Goal: Task Accomplishment & Management: Use online tool/utility

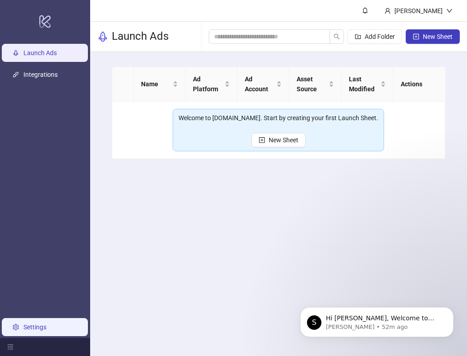
click at [39, 330] on link "Settings" at bounding box center [34, 326] width 23 height 7
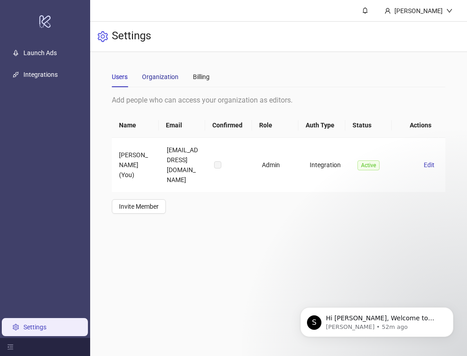
click at [157, 76] on div "Organization" at bounding box center [160, 77] width 37 height 10
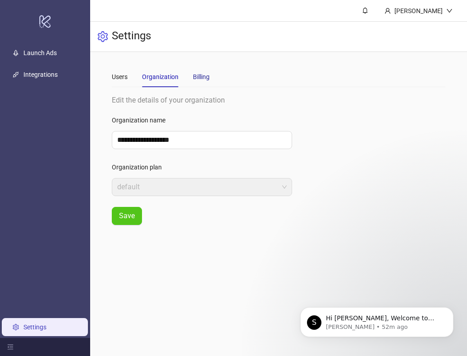
click at [208, 76] on div "Billing" at bounding box center [201, 77] width 17 height 10
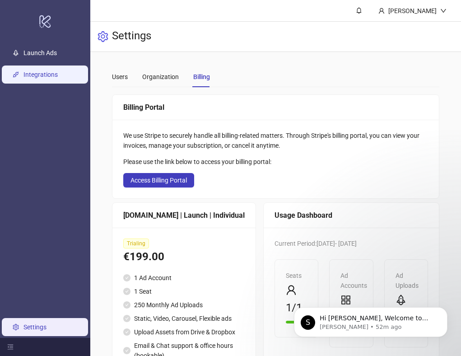
click at [45, 78] on link "Integrations" at bounding box center [40, 74] width 34 height 7
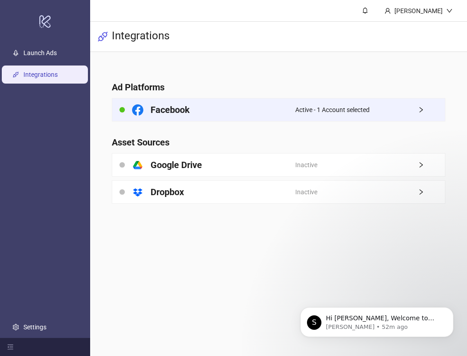
click at [421, 110] on icon "right" at bounding box center [421, 109] width 6 height 6
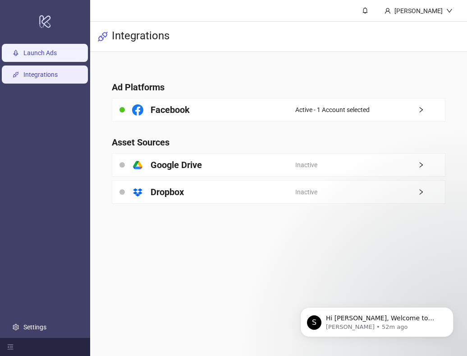
click at [40, 52] on link "Launch Ads" at bounding box center [39, 52] width 33 height 7
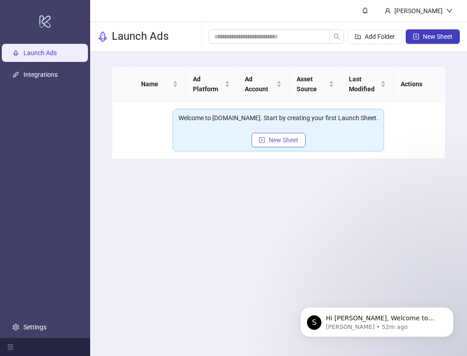
click at [278, 138] on span "New Sheet" at bounding box center [284, 139] width 30 height 7
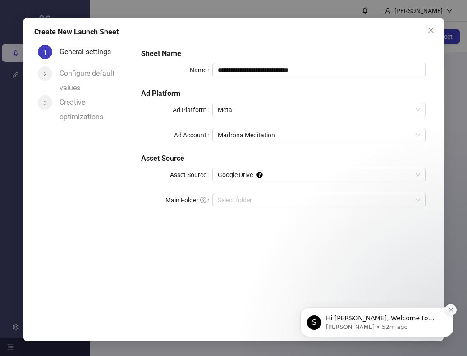
click at [450, 311] on icon "Dismiss notification" at bounding box center [451, 309] width 5 height 5
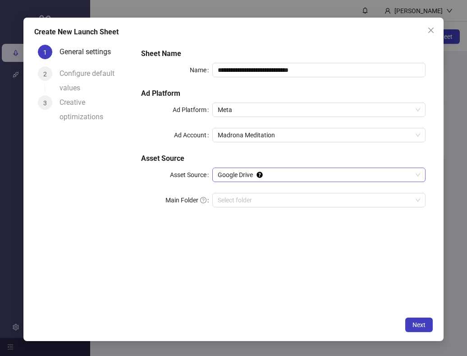
click at [371, 178] on span "Google Drive" at bounding box center [319, 175] width 203 height 14
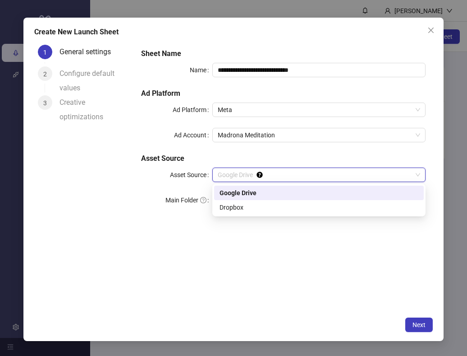
click at [337, 186] on div "Google Drive" at bounding box center [319, 192] width 210 height 14
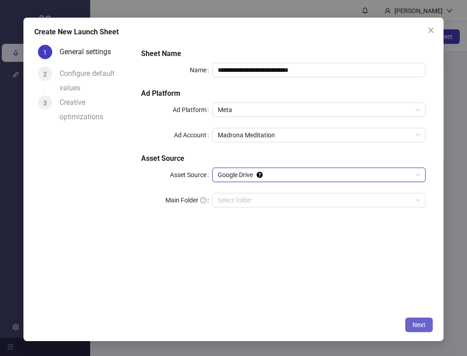
click at [424, 323] on span "Next" at bounding box center [419, 324] width 13 height 7
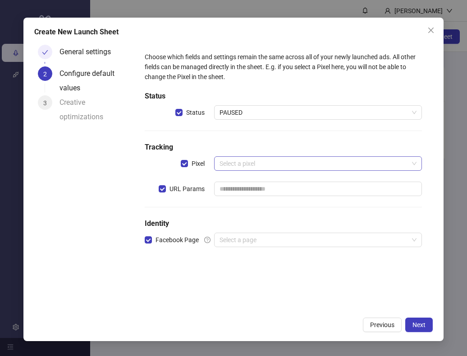
click at [342, 164] on input "search" at bounding box center [314, 164] width 189 height 14
click at [355, 139] on div "Choose which fields and settings remain the same across all of your newly launc…" at bounding box center [283, 154] width 285 height 213
click at [345, 195] on input "text" at bounding box center [318, 188] width 208 height 14
click at [343, 132] on div "Choose which fields and settings remain the same across all of your newly launc…" at bounding box center [283, 154] width 285 height 213
click at [317, 241] on input "search" at bounding box center [314, 240] width 189 height 14
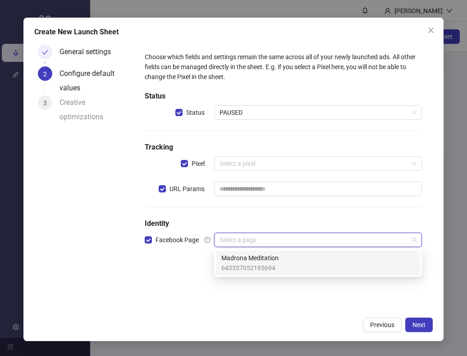
click at [315, 267] on div "Madrona Meditation 643357052195694" at bounding box center [319, 263] width 194 height 20
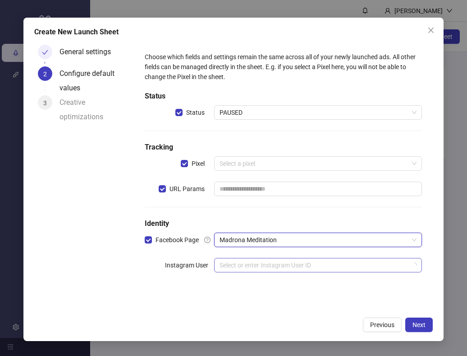
click at [301, 263] on input "search" at bounding box center [314, 265] width 189 height 14
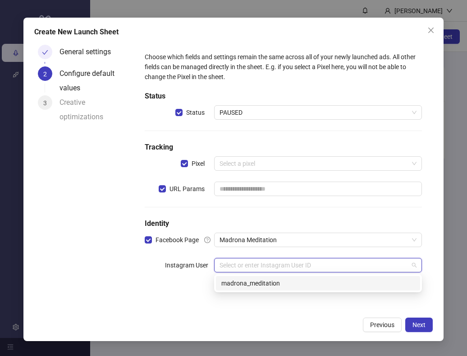
click at [249, 282] on div "madrona_meditation" at bounding box center [319, 283] width 194 height 10
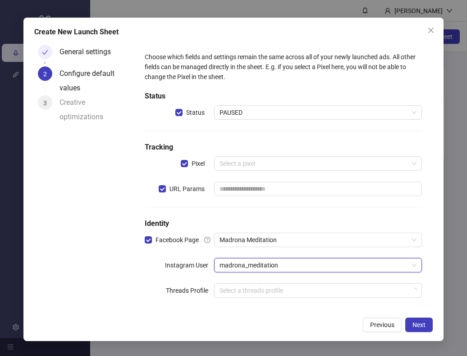
click at [140, 269] on div "Choose which fields and settings remain the same across all of your newly launc…" at bounding box center [284, 180] width 292 height 270
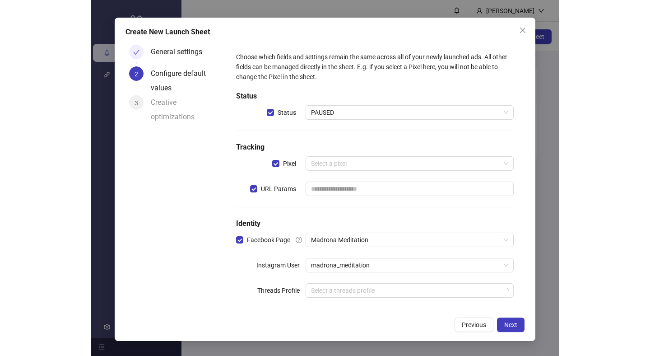
scroll to position [7, 0]
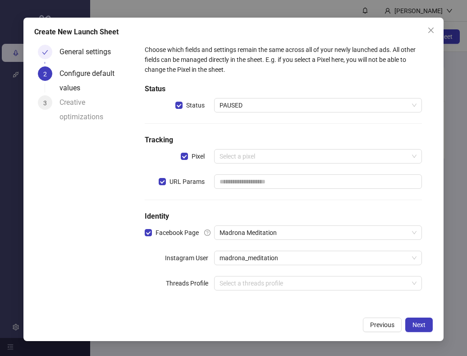
click at [10, 189] on div "Create New Launch Sheet General settings 2 Configure default values 3 Creative …" at bounding box center [233, 178] width 467 height 356
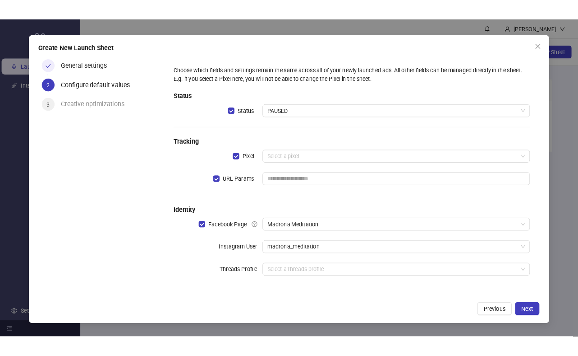
scroll to position [0, 0]
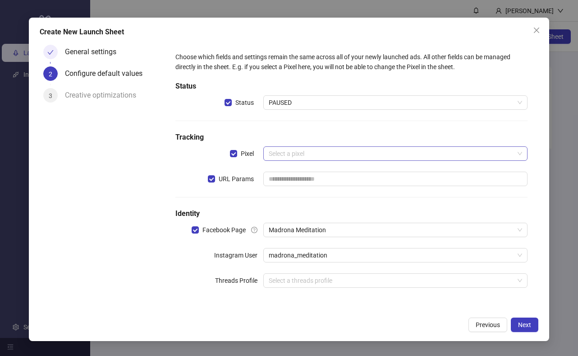
click at [398, 153] on input "search" at bounding box center [391, 154] width 245 height 14
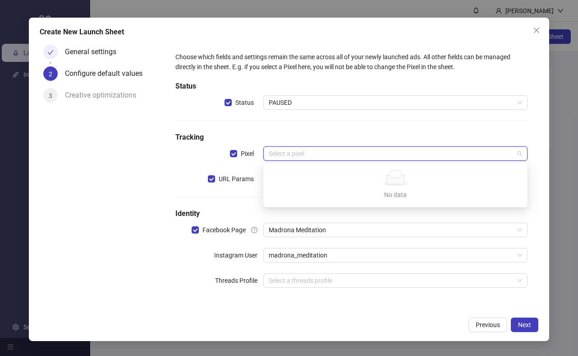
click at [405, 202] on div "No data No data" at bounding box center [395, 184] width 261 height 41
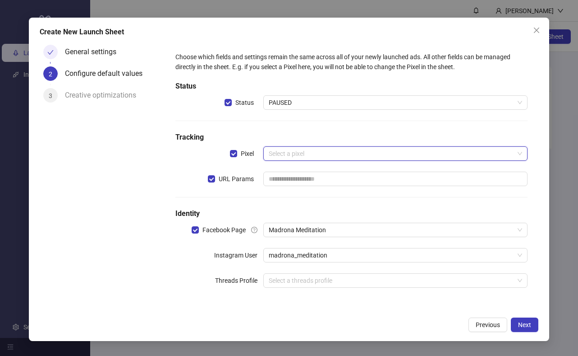
click at [404, 146] on div "Select a pixel" at bounding box center [395, 153] width 264 height 14
click at [467, 321] on span "Next" at bounding box center [524, 324] width 13 height 7
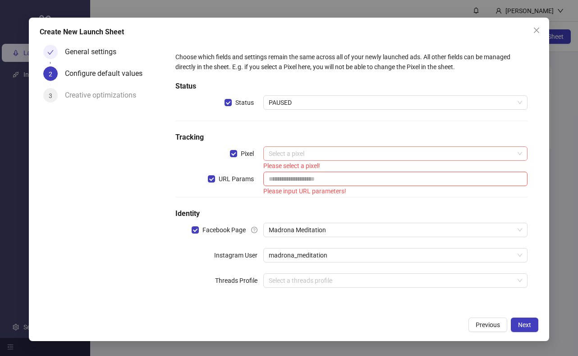
click at [325, 149] on input "search" at bounding box center [391, 154] width 245 height 14
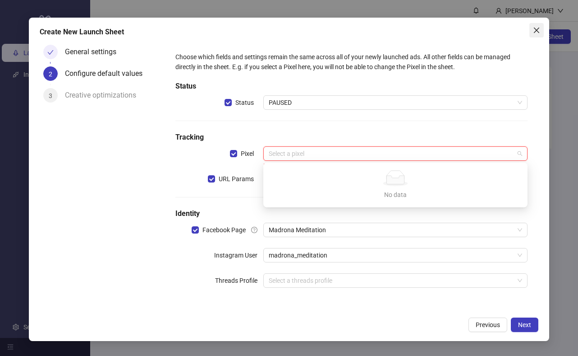
click at [467, 32] on icon "close" at bounding box center [536, 30] width 5 height 5
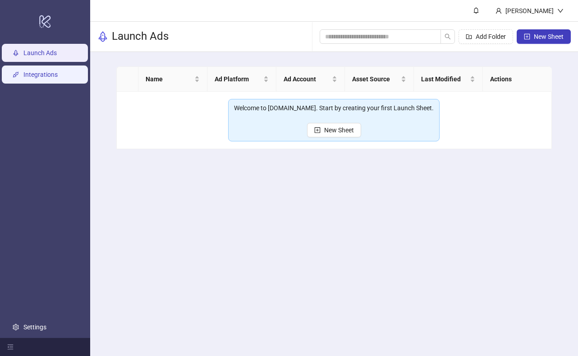
click at [44, 78] on link "Integrations" at bounding box center [40, 74] width 34 height 7
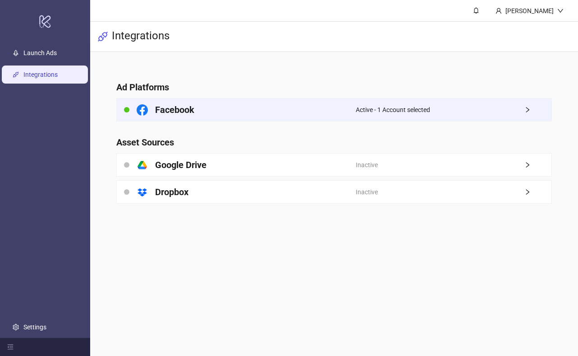
click at [453, 111] on div "Active - 1 Account selected" at bounding box center [454, 109] width 196 height 23
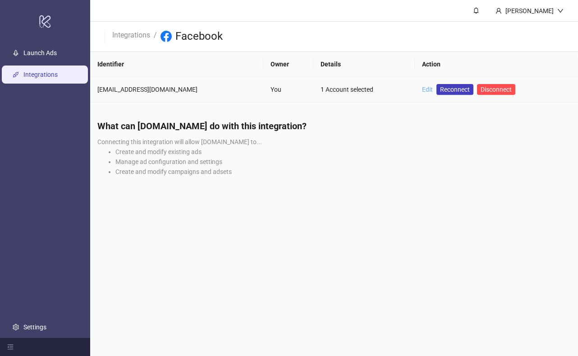
click at [423, 88] on link "Edit" at bounding box center [427, 89] width 11 height 7
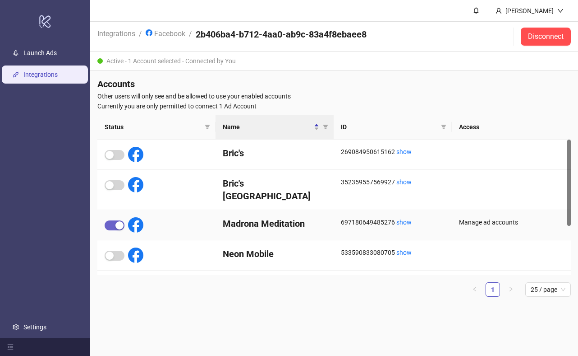
click at [120, 221] on div "button" at bounding box center [119, 225] width 8 height 8
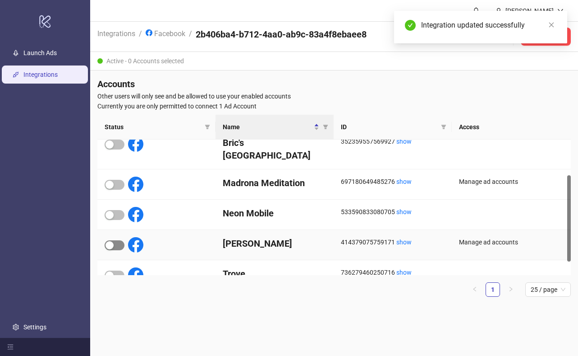
scroll to position [76, 0]
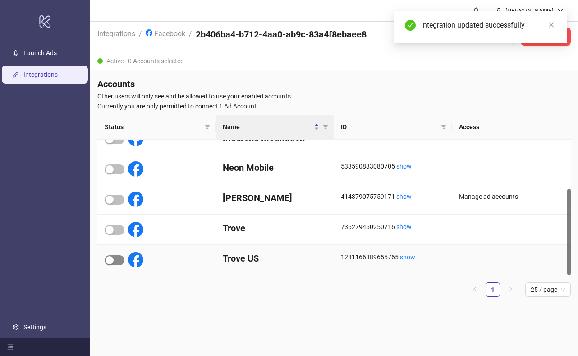
click at [108, 259] on div "button" at bounding box center [110, 260] width 8 height 8
click at [356, 314] on main "Thomas Wen Integrations / Facebook / 2b406ba4-b712-4aa0-ab9c-83a4f8ebaee8 Disco…" at bounding box center [334, 178] width 488 height 356
click at [467, 28] on link "Close" at bounding box center [552, 25] width 10 height 10
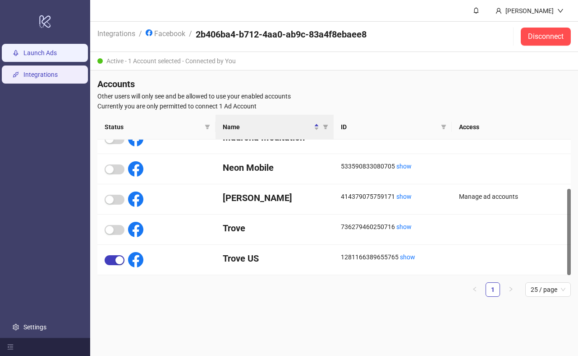
click at [57, 56] on link "Launch Ads" at bounding box center [39, 52] width 33 height 7
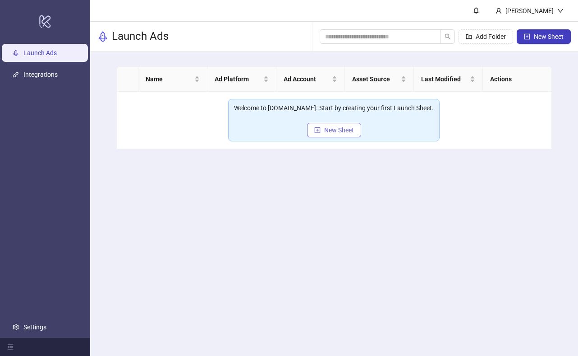
click at [341, 135] on button "New Sheet" at bounding box center [334, 130] width 54 height 14
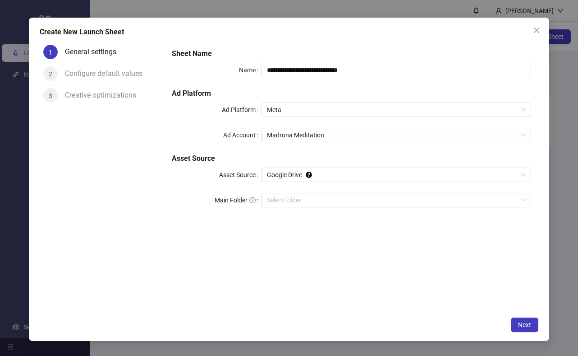
click at [339, 145] on div "**********" at bounding box center [351, 133] width 367 height 177
click at [358, 129] on span "Madrona Meditation" at bounding box center [396, 135] width 259 height 14
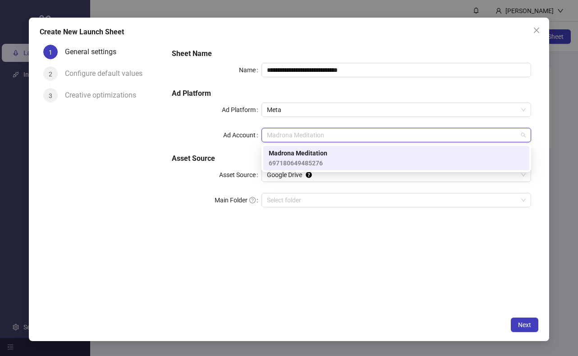
click at [248, 150] on div "**********" at bounding box center [351, 133] width 367 height 177
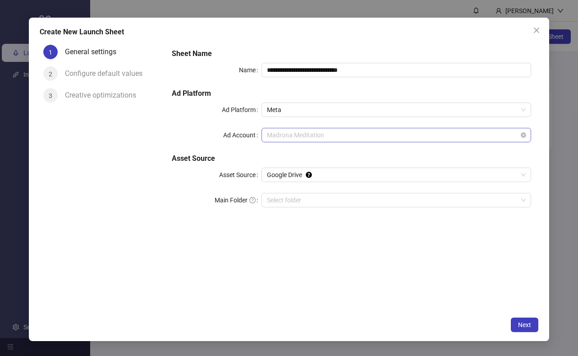
click at [335, 134] on span "Madrona Meditation" at bounding box center [396, 135] width 259 height 14
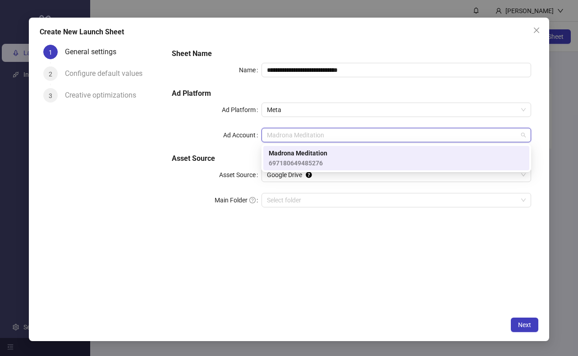
click at [233, 155] on h5 "Asset Source" at bounding box center [352, 158] width 360 height 11
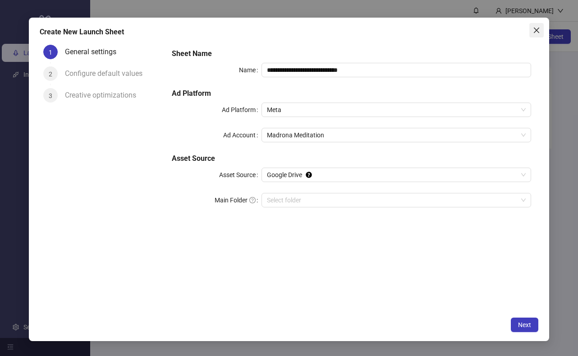
click at [467, 33] on icon "close" at bounding box center [536, 30] width 7 height 7
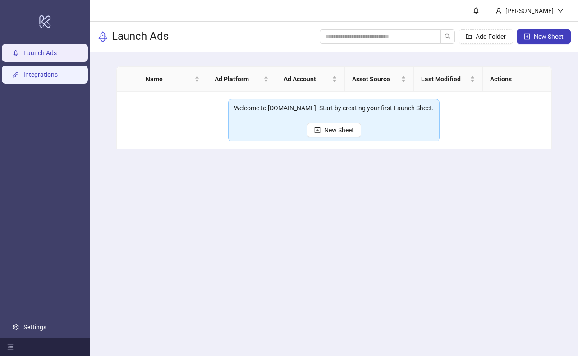
click at [56, 76] on link "Integrations" at bounding box center [40, 74] width 34 height 7
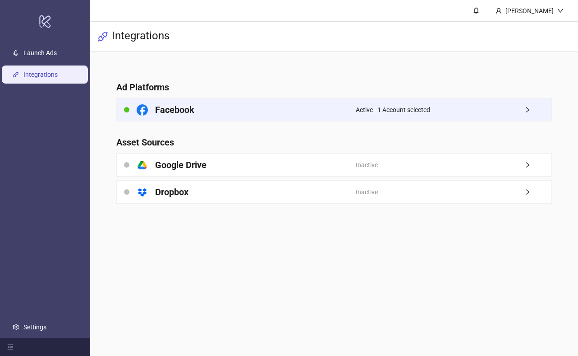
click at [467, 114] on div "Active - 1 Account selected" at bounding box center [454, 109] width 196 height 23
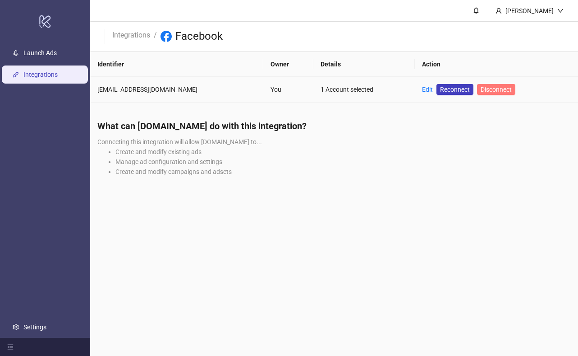
click at [467, 91] on span "Disconnect" at bounding box center [496, 89] width 31 height 7
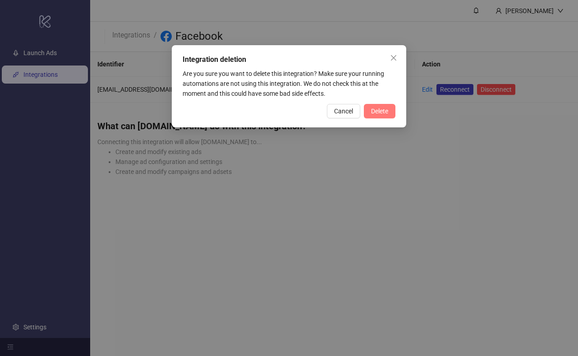
click at [379, 115] on button "Delete" at bounding box center [380, 111] width 32 height 14
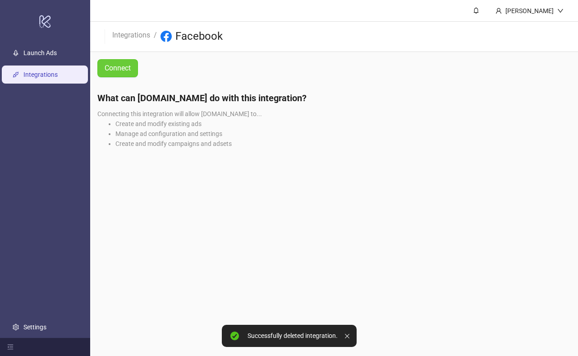
click at [131, 68] on link "Connect" at bounding box center [117, 68] width 41 height 18
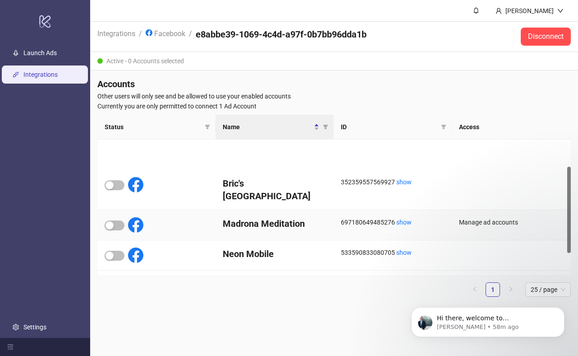
scroll to position [76, 0]
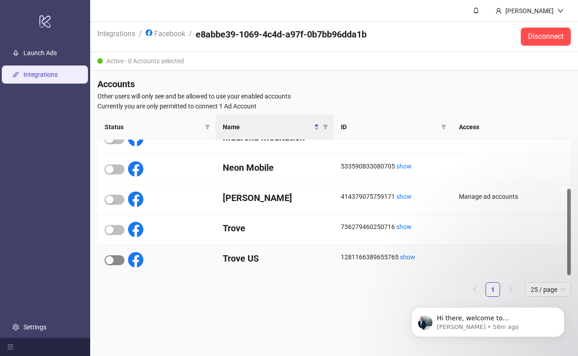
click at [111, 257] on div "button" at bounding box center [110, 260] width 8 height 8
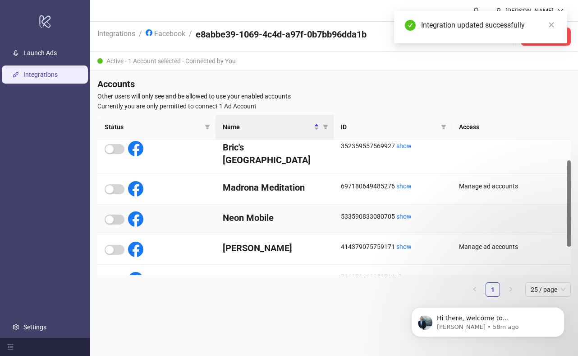
scroll to position [32, 0]
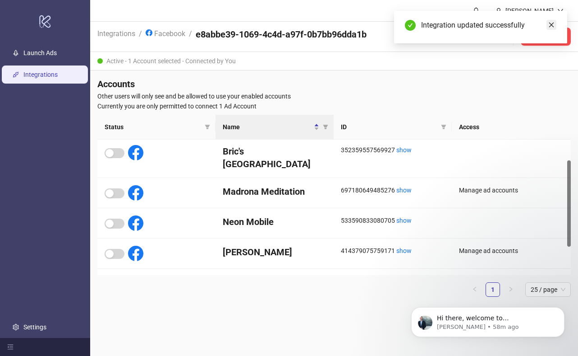
click at [551, 28] on link "Close" at bounding box center [552, 25] width 10 height 10
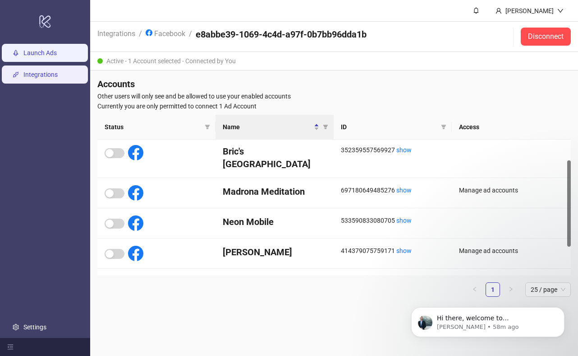
click at [42, 56] on link "Launch Ads" at bounding box center [39, 52] width 33 height 7
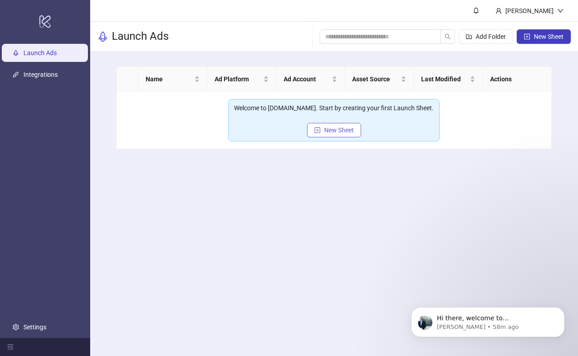
click at [342, 125] on button "New Sheet" at bounding box center [334, 130] width 54 height 14
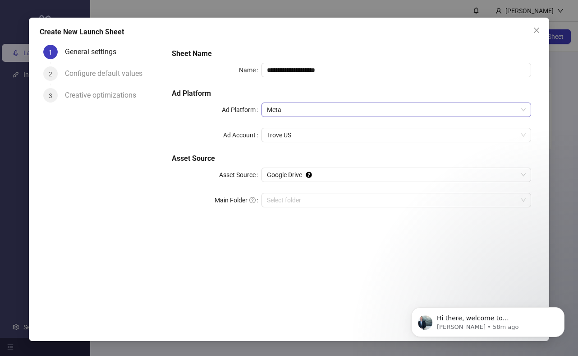
click at [394, 110] on span "Meta" at bounding box center [396, 110] width 259 height 14
click at [409, 93] on h5 "Ad Platform" at bounding box center [352, 93] width 360 height 11
click at [562, 310] on icon "Dismiss notification" at bounding box center [562, 309] width 5 height 5
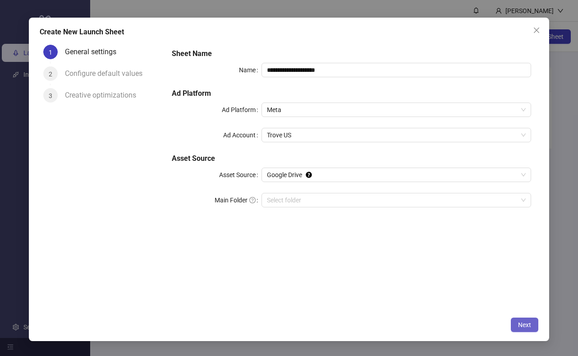
click at [534, 324] on button "Next" at bounding box center [525, 324] width 28 height 14
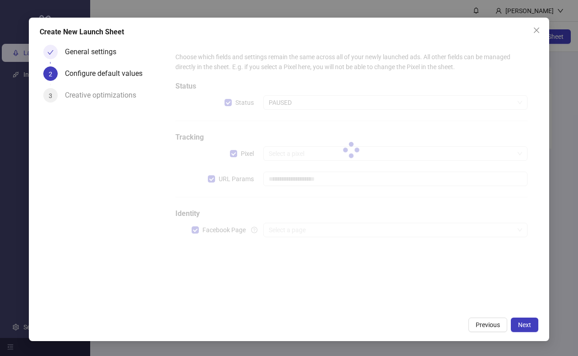
type input "**********"
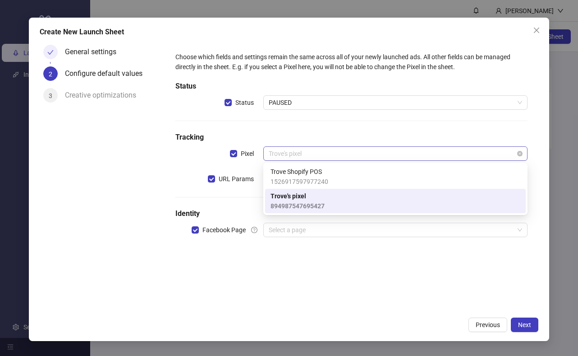
click at [383, 158] on span "Trove's pixel" at bounding box center [396, 154] width 254 height 14
click at [397, 137] on h5 "Tracking" at bounding box center [352, 137] width 352 height 11
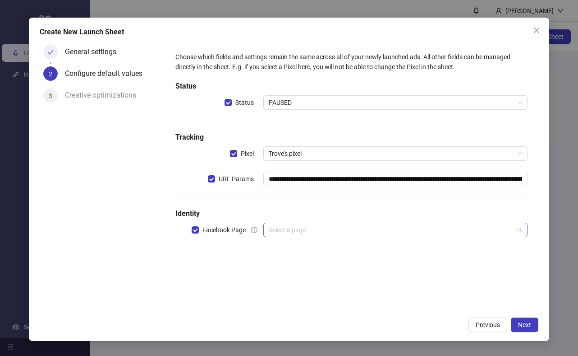
click at [357, 227] on input "search" at bounding box center [391, 230] width 245 height 14
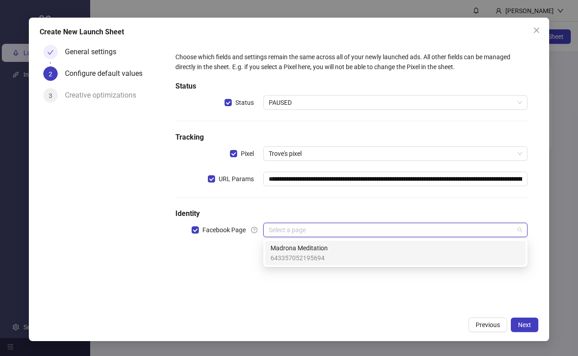
click at [346, 247] on div "Madrona Meditation 643357052195694" at bounding box center [396, 253] width 250 height 20
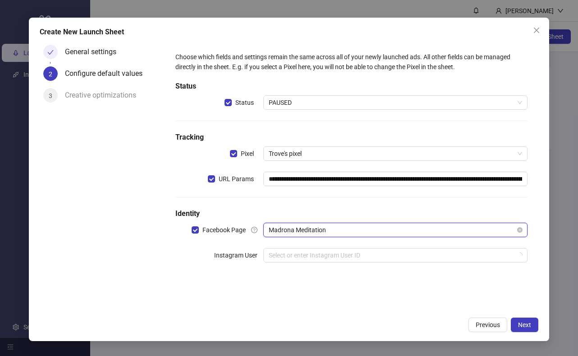
click at [353, 229] on span "Madrona Meditation" at bounding box center [396, 230] width 254 height 14
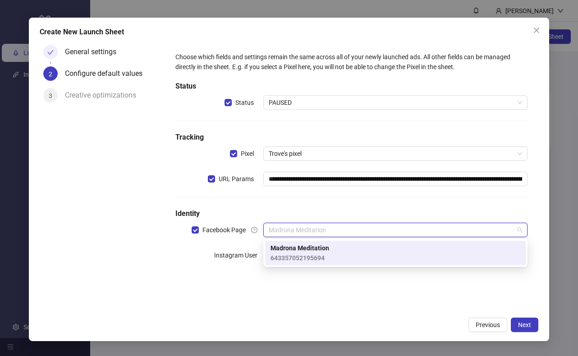
click at [353, 260] on div "Madrona Meditation 643357052195694" at bounding box center [396, 253] width 250 height 20
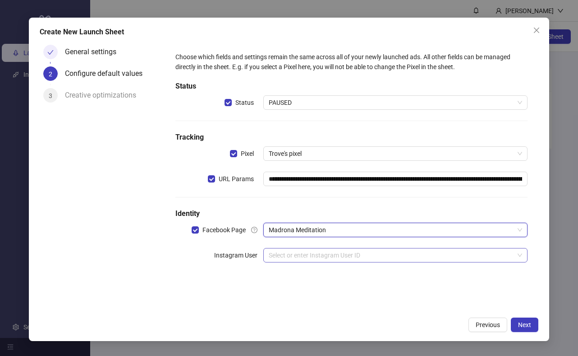
click at [361, 259] on input "search" at bounding box center [391, 255] width 245 height 14
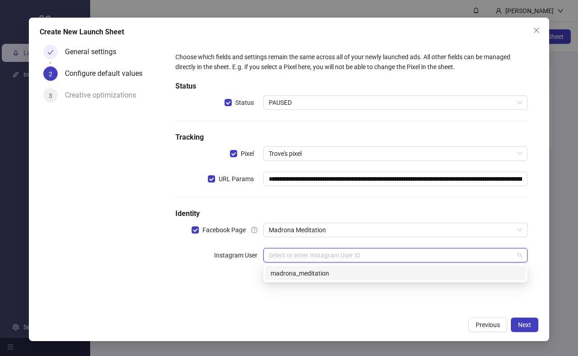
click at [349, 274] on div "madrona_meditation" at bounding box center [396, 273] width 250 height 10
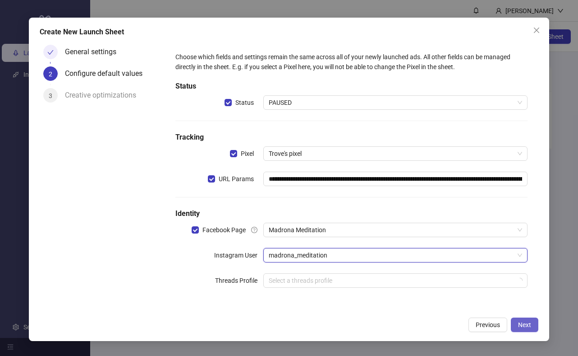
click at [522, 321] on span "Next" at bounding box center [524, 324] width 13 height 7
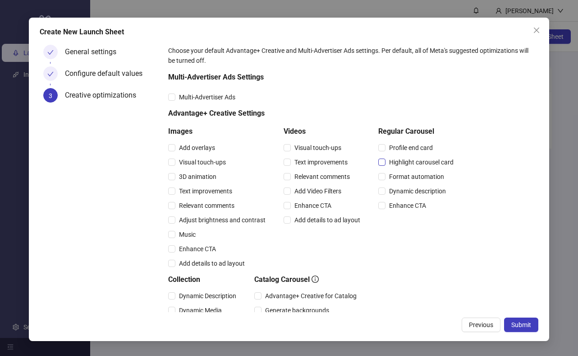
scroll to position [142, 0]
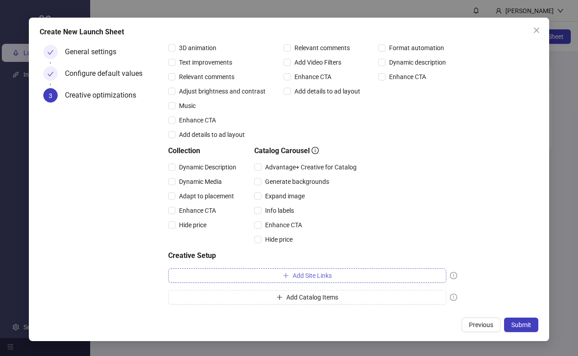
click at [323, 271] on button "Add Site Links" at bounding box center [307, 275] width 278 height 14
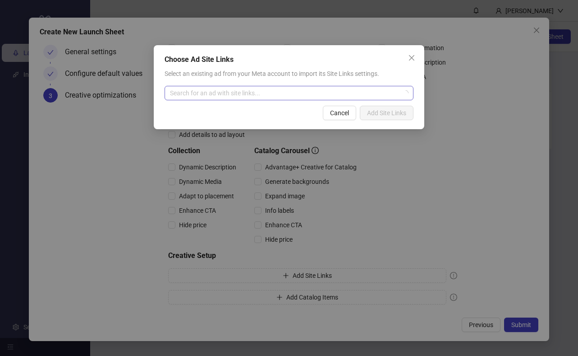
click at [331, 91] on input "search" at bounding box center [285, 93] width 230 height 14
click at [407, 62] on button "Close" at bounding box center [412, 58] width 14 height 14
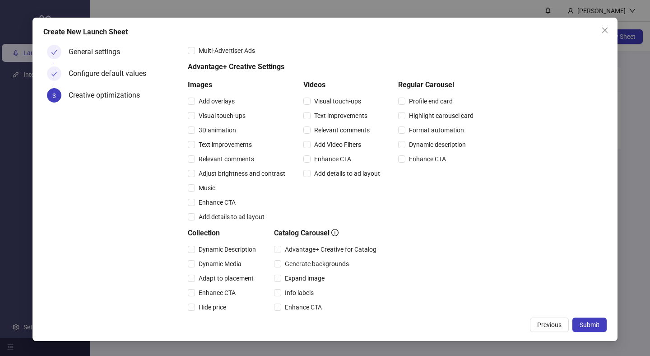
scroll to position [132, 0]
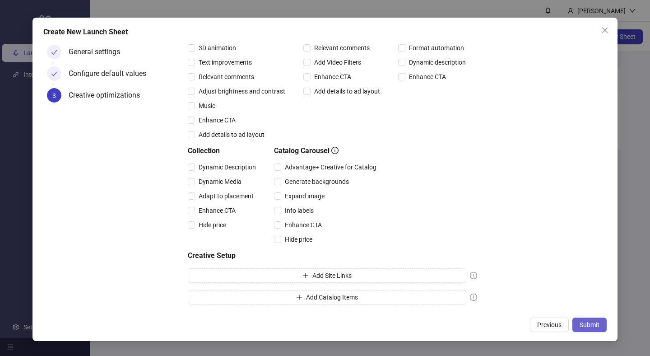
click at [578, 324] on span "Submit" at bounding box center [589, 324] width 20 height 7
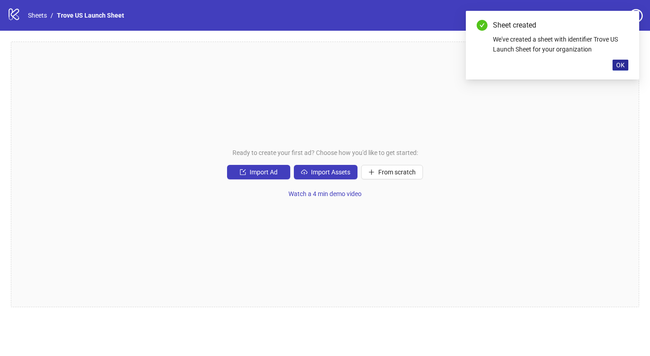
click at [578, 67] on span "OK" at bounding box center [620, 64] width 9 height 7
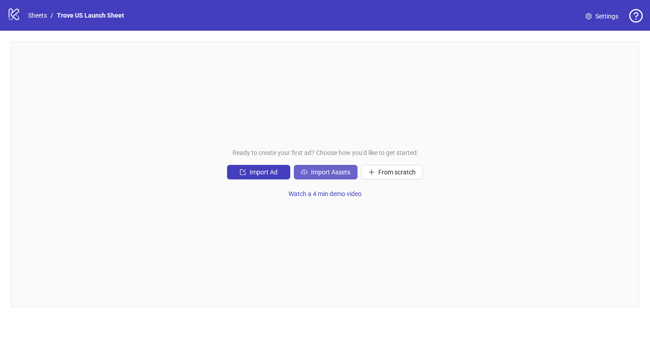
click at [347, 174] on span "Import Assets" at bounding box center [330, 171] width 39 height 7
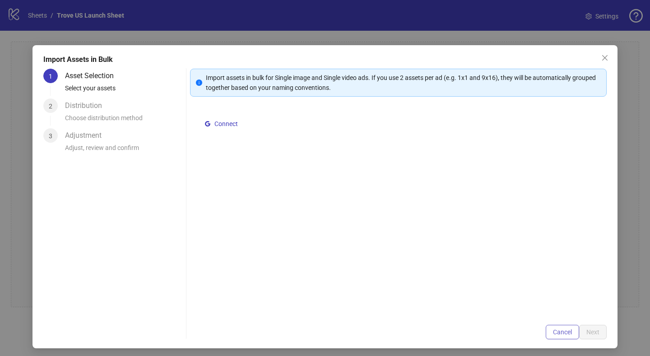
click at [569, 330] on span "Cancel" at bounding box center [562, 331] width 19 height 7
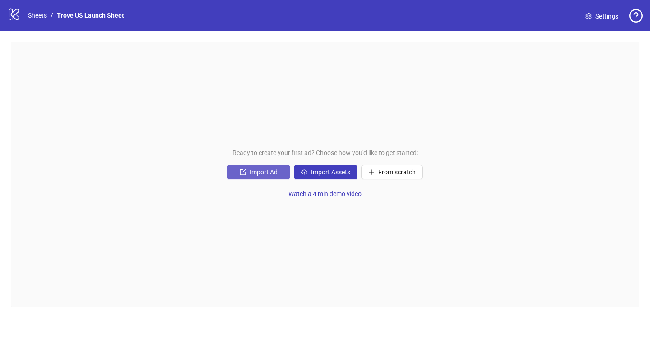
click at [259, 176] on button "Import Ad" at bounding box center [258, 172] width 63 height 14
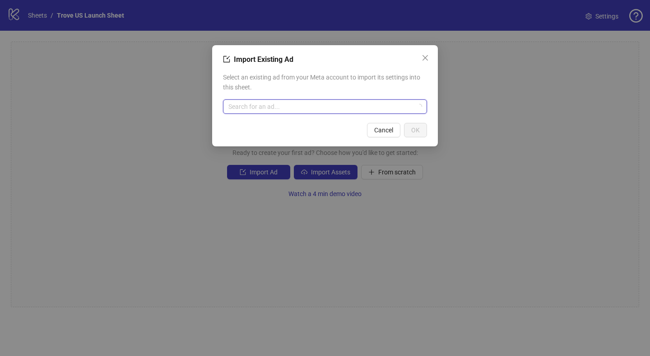
click at [301, 106] on input "search" at bounding box center [320, 107] width 185 height 14
click at [425, 57] on icon "close" at bounding box center [424, 57] width 5 height 5
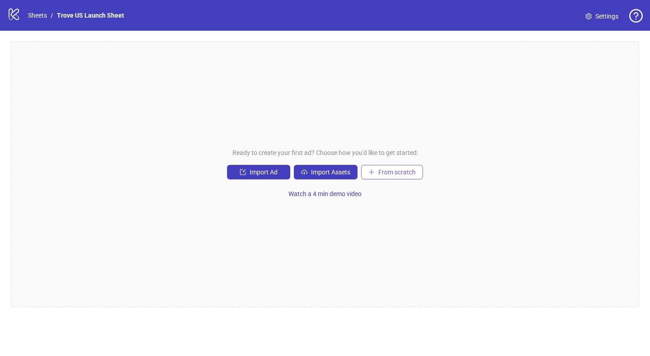
click at [388, 170] on span "From scratch" at bounding box center [396, 171] width 37 height 7
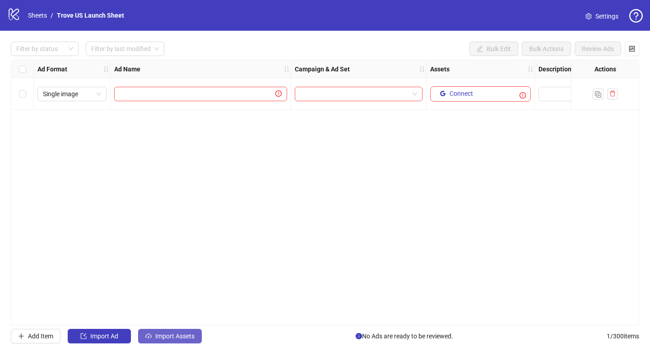
click at [156, 336] on span "Import Assets" at bounding box center [174, 335] width 39 height 7
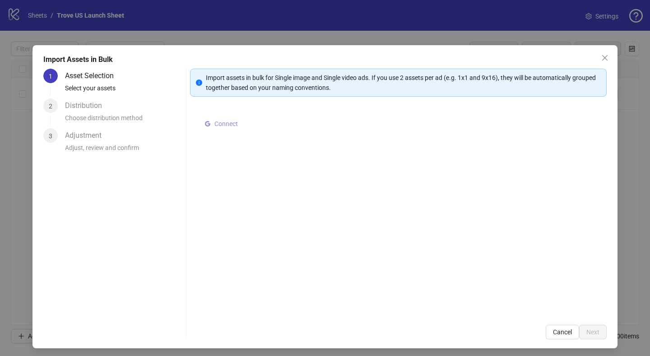
click at [231, 122] on span "Connect" at bounding box center [225, 123] width 23 height 7
click at [268, 126] on span "Select multiple assets to import" at bounding box center [261, 125] width 87 height 7
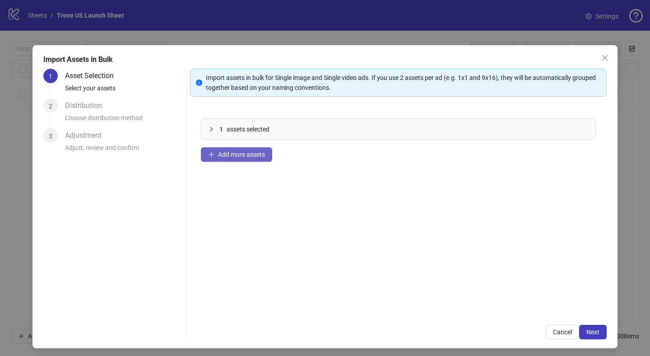
click at [234, 150] on button "Add more assets" at bounding box center [236, 154] width 71 height 14
click at [210, 126] on icon "collapsed" at bounding box center [210, 128] width 5 height 5
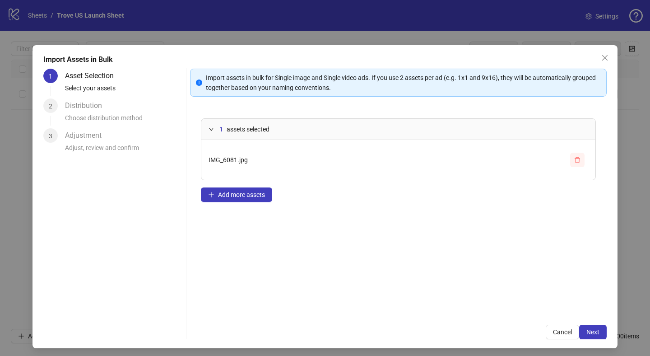
click at [575, 157] on icon "delete" at bounding box center [577, 160] width 6 height 6
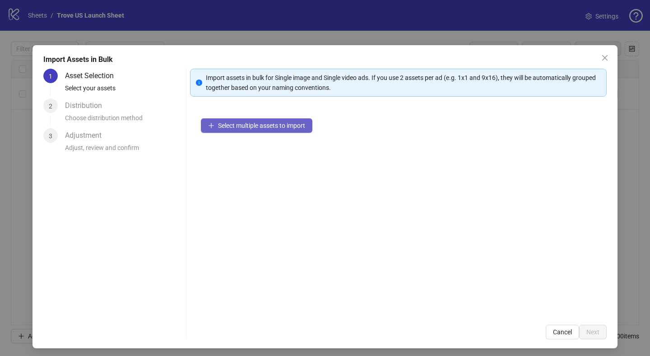
click at [271, 129] on button "Select multiple assets to import" at bounding box center [256, 125] width 111 height 14
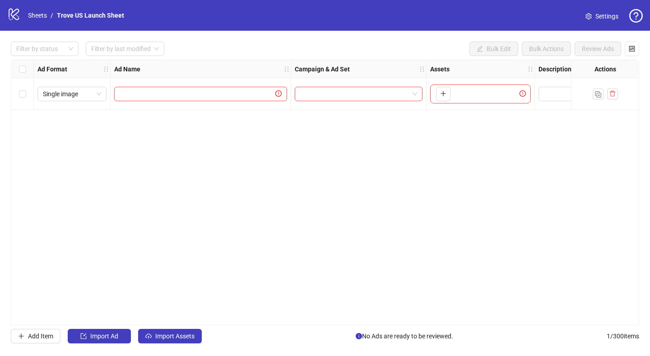
click at [147, 236] on div "Ad Format Ad Name Campaign & Ad Set Assets Descriptions Headlines Primary Texts…" at bounding box center [325, 192] width 628 height 265
click at [153, 333] on button "Import Assets" at bounding box center [170, 335] width 64 height 14
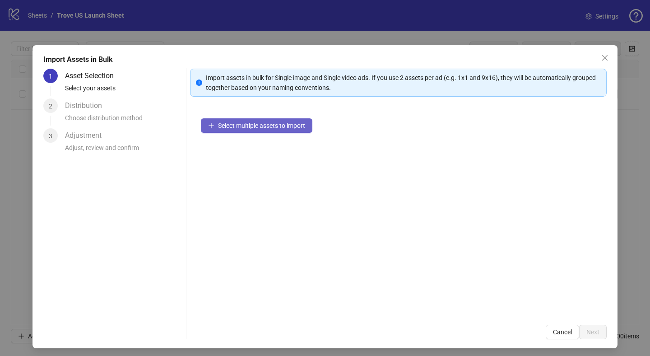
click at [251, 128] on span "Select multiple assets to import" at bounding box center [261, 125] width 87 height 7
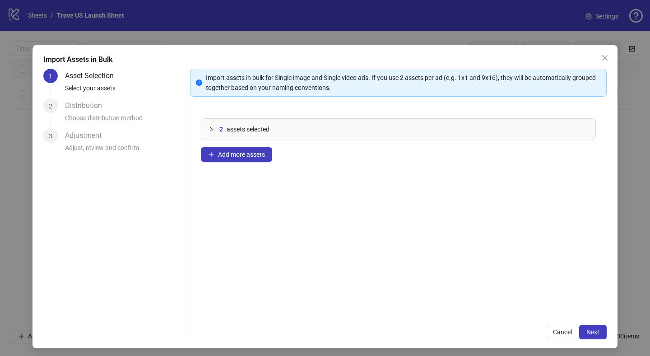
click at [388, 131] on div "2 assets selected" at bounding box center [403, 129] width 369 height 10
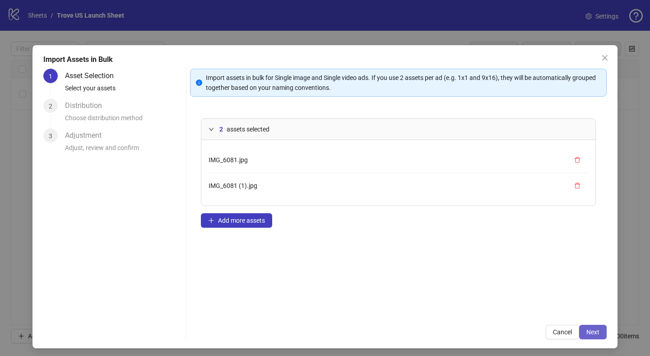
click at [578, 328] on span "Next" at bounding box center [592, 331] width 13 height 7
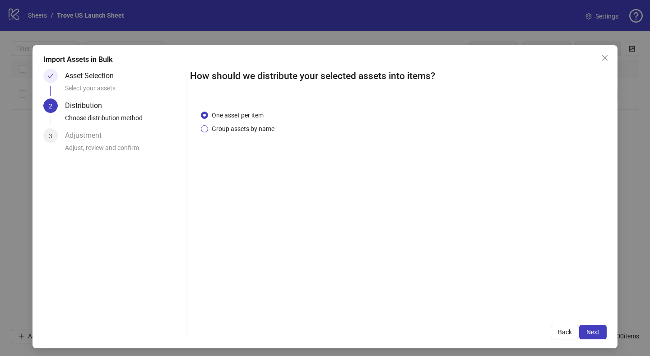
click at [233, 129] on span "Group assets by name" at bounding box center [243, 129] width 70 height 10
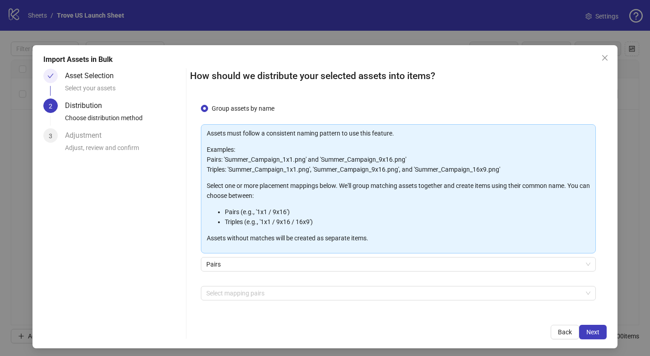
scroll to position [13, 0]
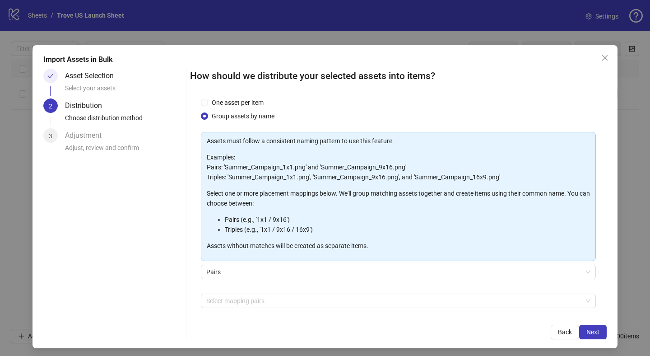
click at [87, 79] on div "Asset Selection" at bounding box center [93, 76] width 56 height 14
click at [567, 330] on span "Back" at bounding box center [565, 331] width 14 height 7
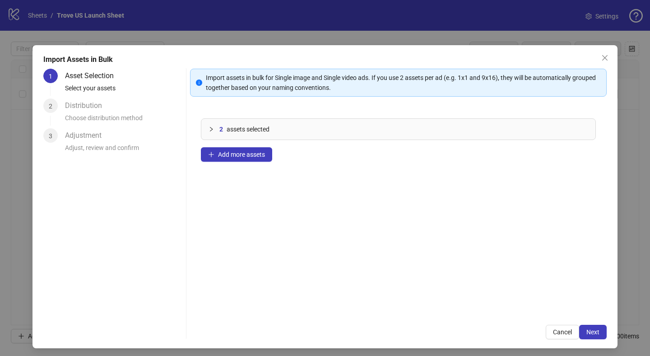
click at [211, 126] on icon "collapsed" at bounding box center [210, 128] width 5 height 5
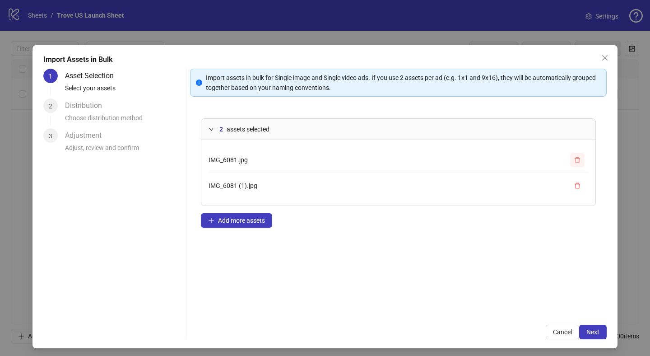
click at [578, 162] on icon "delete" at bounding box center [577, 160] width 6 height 6
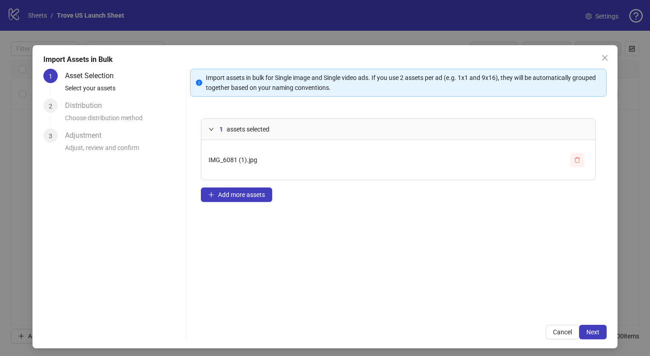
click at [578, 162] on icon "delete" at bounding box center [577, 160] width 6 height 6
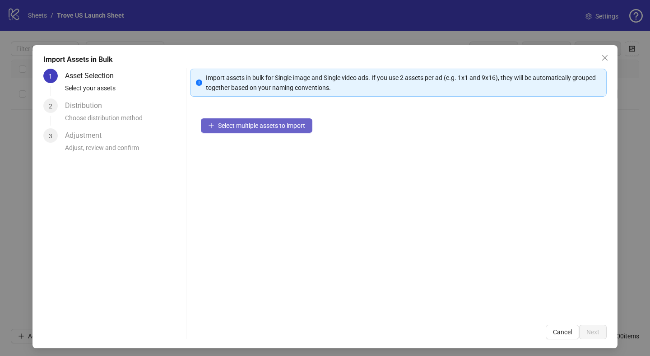
click at [292, 122] on span "Select multiple assets to import" at bounding box center [261, 125] width 87 height 7
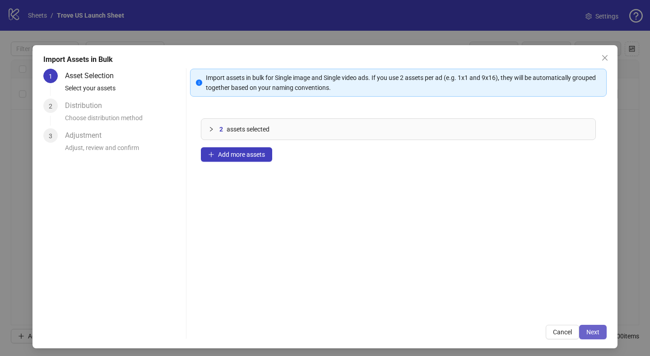
click at [578, 331] on span "Next" at bounding box center [592, 331] width 13 height 7
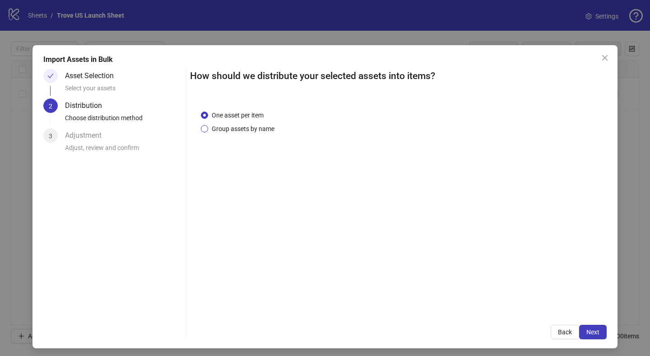
click at [262, 131] on span "Group assets by name" at bounding box center [243, 129] width 70 height 10
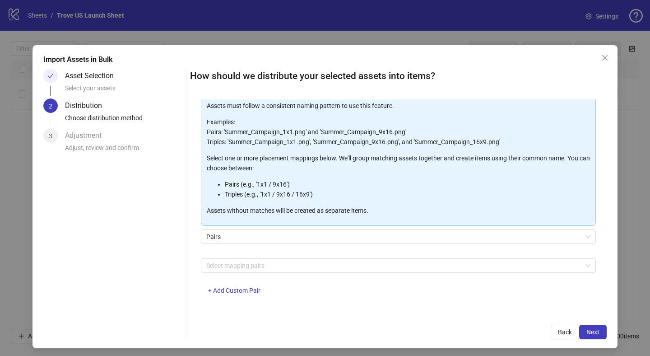
scroll to position [50, 0]
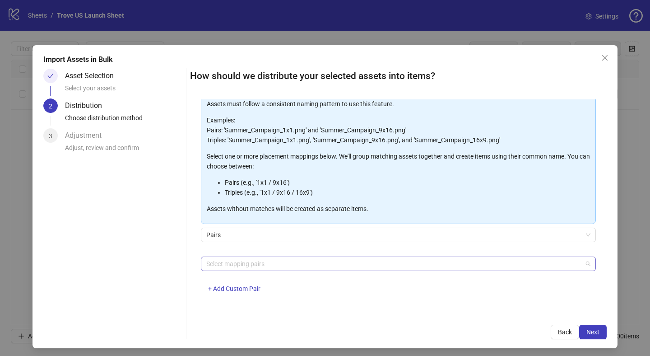
click at [273, 270] on div "Select mapping pairs" at bounding box center [398, 263] width 395 height 14
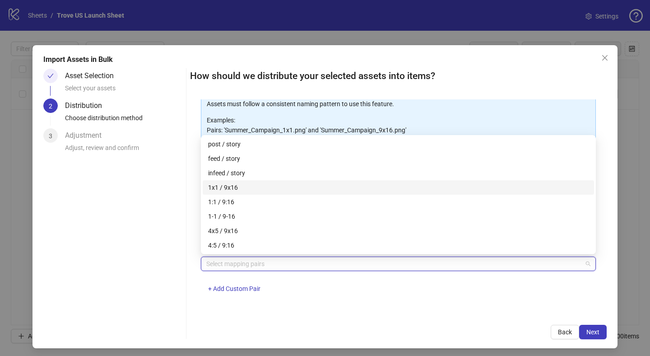
click at [303, 191] on div "1x1 / 9x16" at bounding box center [398, 187] width 380 height 10
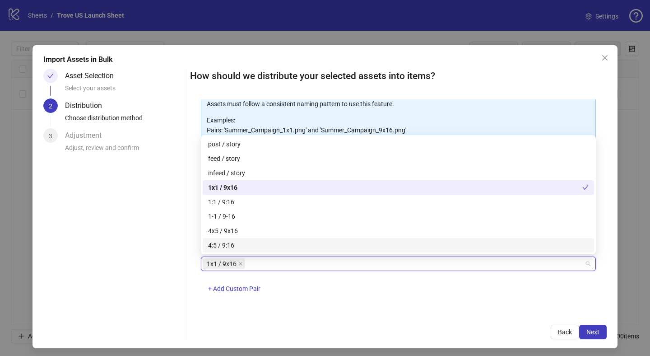
click at [332, 304] on div "One asset per item Group assets by name Assets must follow a consistent naming …" at bounding box center [398, 206] width 416 height 215
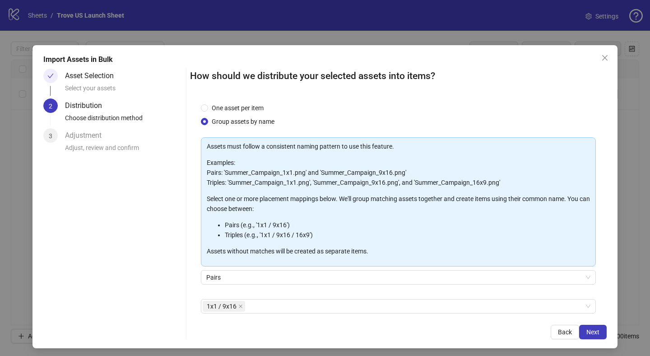
scroll to position [6, 0]
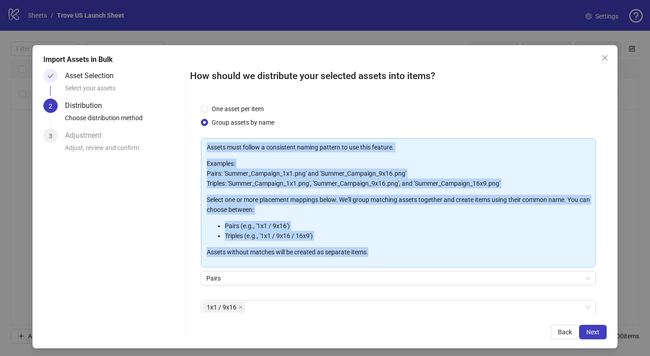
drag, startPoint x: 375, startPoint y: 251, endPoint x: 205, endPoint y: 148, distance: 199.4
click at [205, 148] on div "Assets must follow a consistent naming pattern to use this feature. Examples: P…" at bounding box center [398, 202] width 395 height 129
copy div "Assets must follow a consistent naming pattern to use this feature. Examples: P…"
click at [405, 216] on div "Assets must follow a consistent naming pattern to use this feature. Examples: P…" at bounding box center [398, 199] width 383 height 115
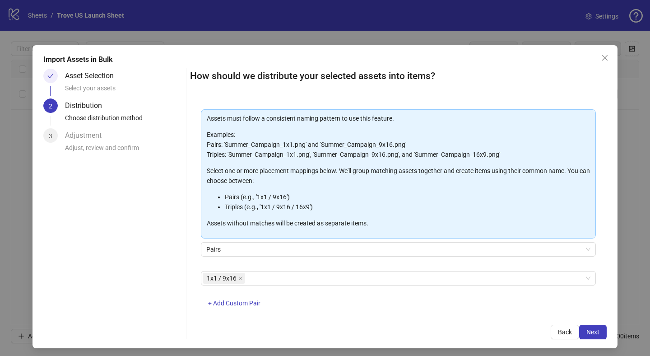
scroll to position [36, 0]
click at [578, 331] on span "Next" at bounding box center [592, 331] width 13 height 7
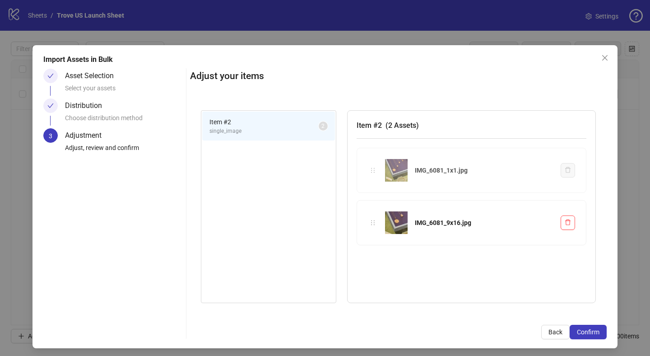
drag, startPoint x: 370, startPoint y: 172, endPoint x: 356, endPoint y: 176, distance: 13.9
click at [356, 176] on div "Item # 2 single_image 2 Item # 2 ( 2 Assets ) IMG_6081_1x1.jpg IMG_6081_9x16.jp…" at bounding box center [398, 206] width 416 height 215
click at [555, 328] on span "Back" at bounding box center [555, 331] width 14 height 7
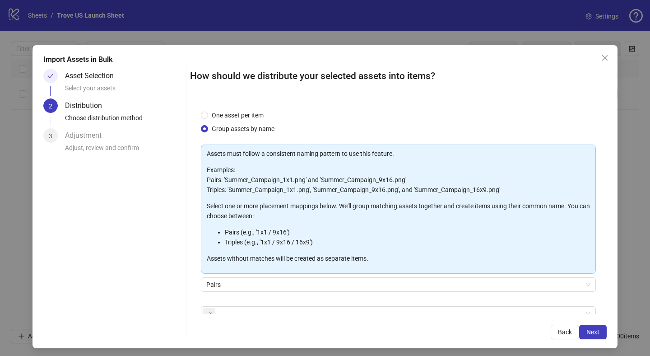
click at [555, 328] on button "Back" at bounding box center [564, 331] width 28 height 14
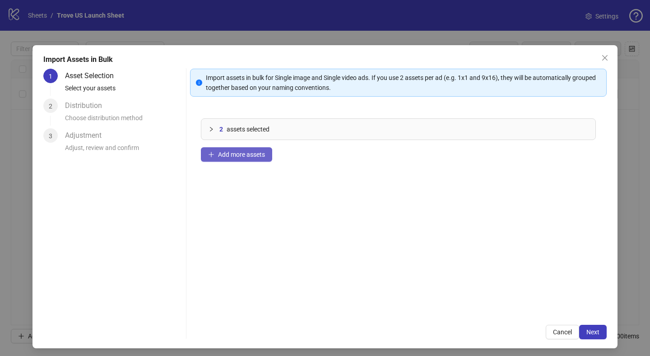
click at [243, 160] on button "Add more assets" at bounding box center [236, 154] width 71 height 14
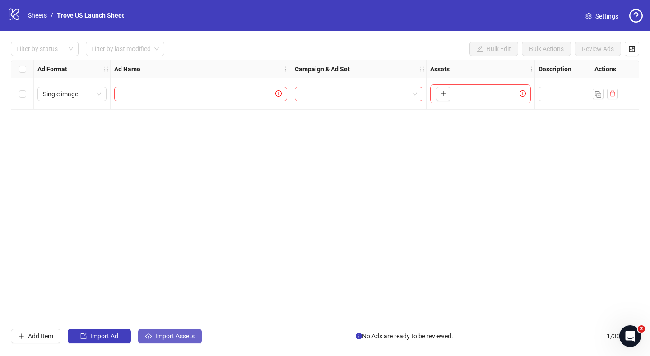
click at [165, 337] on span "Import Assets" at bounding box center [174, 335] width 39 height 7
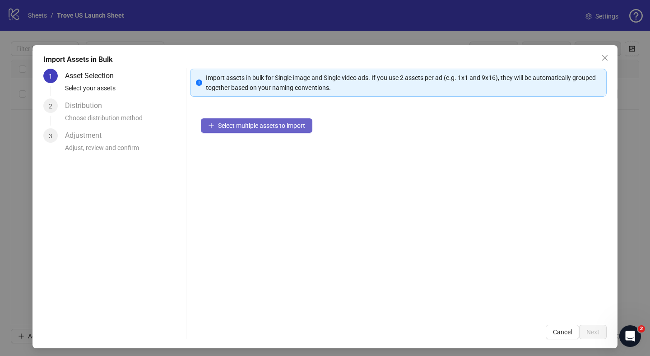
click at [260, 120] on button "Select multiple assets to import" at bounding box center [256, 125] width 111 height 14
click at [282, 123] on span "Select multiple assets to import" at bounding box center [261, 125] width 87 height 7
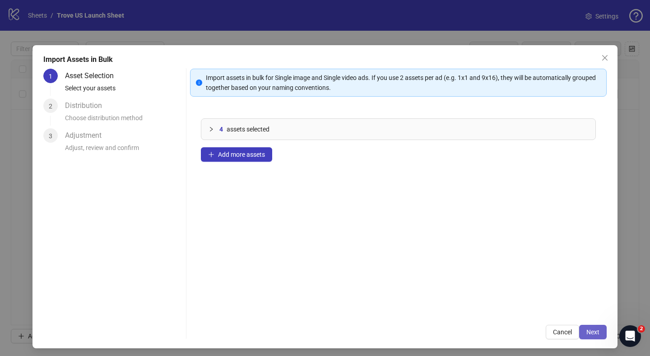
click at [593, 335] on span "Next" at bounding box center [592, 331] width 13 height 7
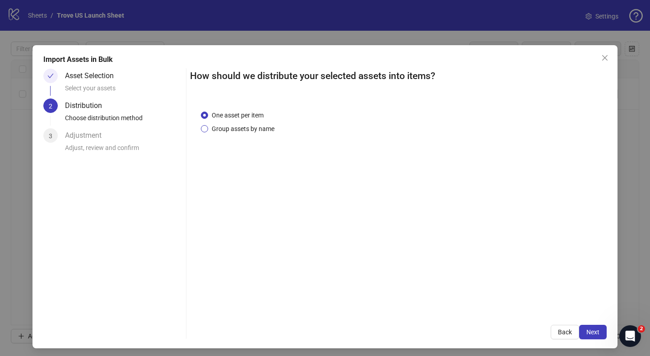
click at [237, 129] on span "Group assets by name" at bounding box center [243, 129] width 70 height 10
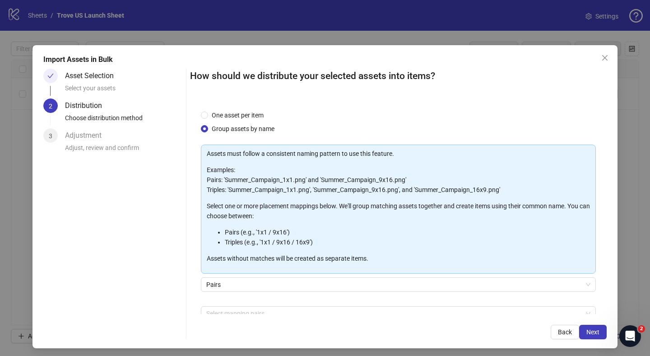
click at [100, 79] on div "Asset Selection" at bounding box center [93, 76] width 56 height 14
click at [598, 331] on span "Next" at bounding box center [592, 331] width 13 height 7
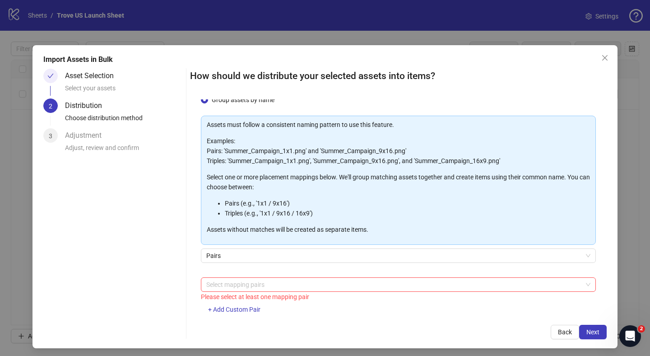
scroll to position [36, 0]
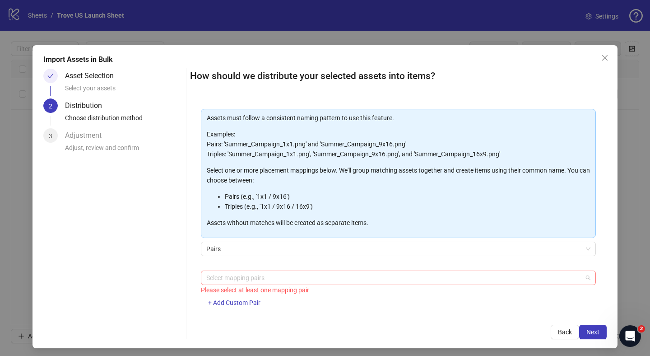
click at [445, 280] on div at bounding box center [394, 277] width 382 height 13
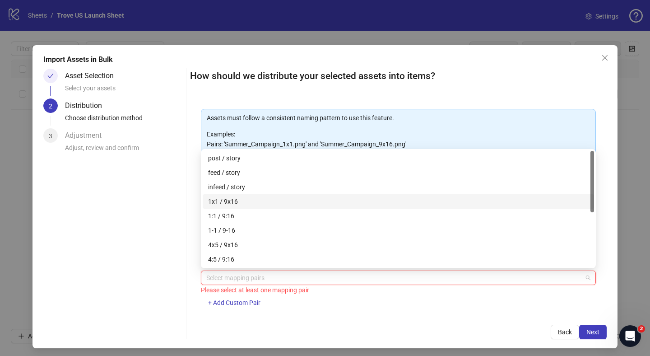
click at [265, 202] on div "1x1 / 9x16" at bounding box center [398, 201] width 380 height 10
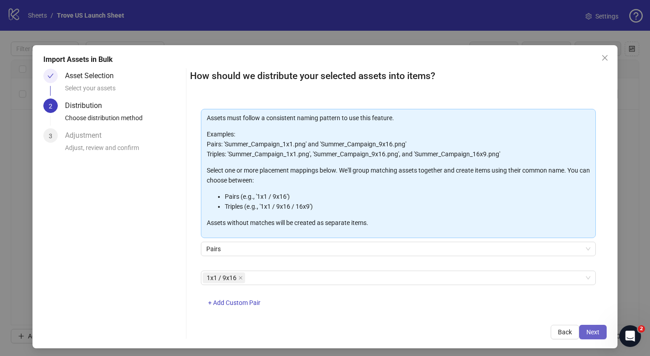
click at [585, 332] on button "Next" at bounding box center [593, 331] width 28 height 14
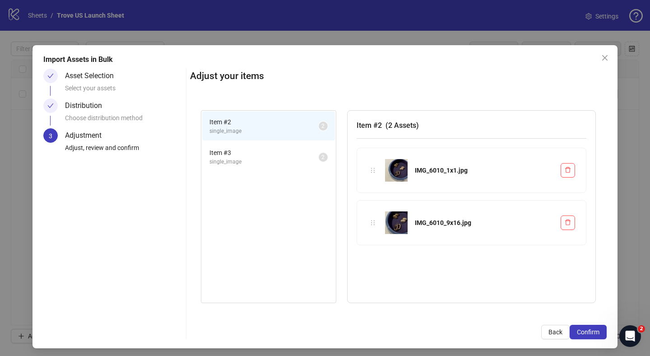
click at [239, 163] on span "single_image" at bounding box center [263, 161] width 109 height 9
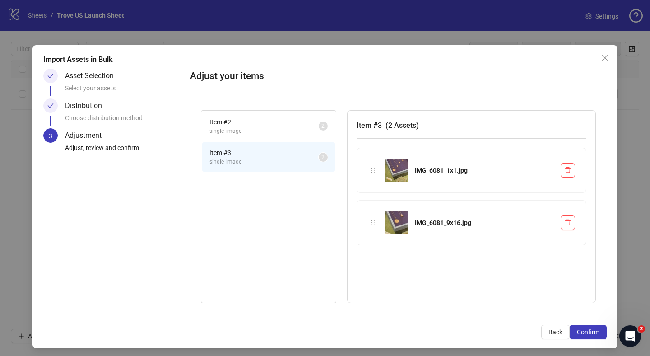
click at [259, 136] on li "Item # 2 single_image 2" at bounding box center [268, 125] width 133 height 29
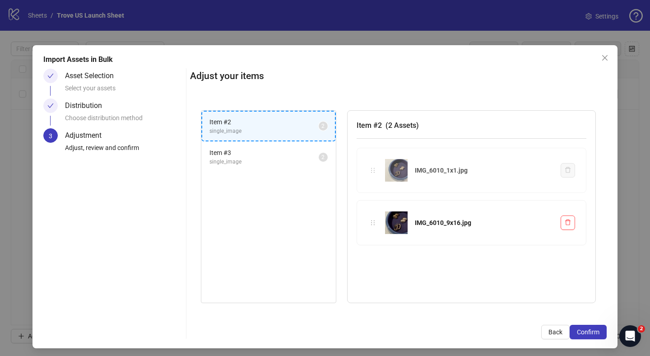
drag, startPoint x: 371, startPoint y: 173, endPoint x: 224, endPoint y: 126, distance: 154.2
click at [224, 126] on div "Item # 2 single_image 2 Item # 3 single_image 2 Item # 2 ( 2 Assets ) IMG_6010_…" at bounding box center [398, 206] width 416 height 215
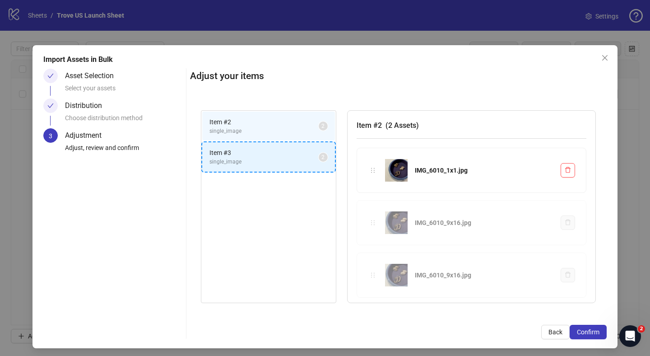
drag, startPoint x: 373, startPoint y: 225, endPoint x: 245, endPoint y: 161, distance: 143.7
click at [245, 161] on div "Item # 2 single_image 2 Item # 3 single_image 2 Item # 2 ( 2 Assets ) IMG_6010_…" at bounding box center [398, 206] width 416 height 215
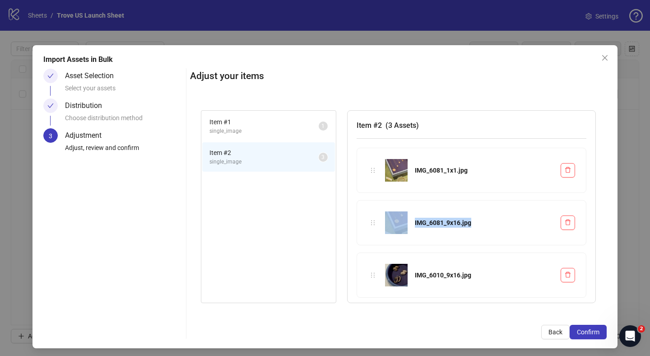
drag, startPoint x: 374, startPoint y: 279, endPoint x: 387, endPoint y: 235, distance: 46.7
click at [387, 235] on div "IMG_6081_1x1.jpg IMG_6081_9x16.jpg IMG_6010_9x16.jpg" at bounding box center [471, 226] width 230 height 157
click at [245, 127] on span "single_image" at bounding box center [263, 131] width 109 height 9
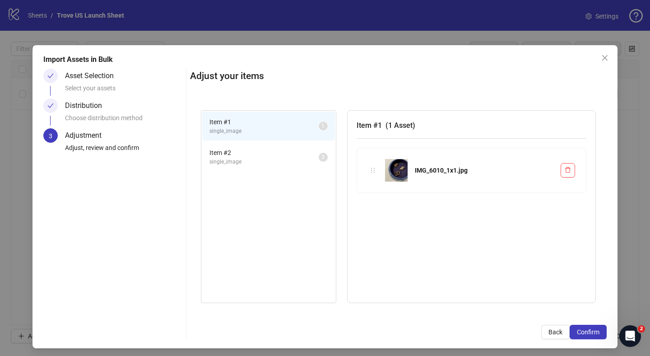
click at [250, 159] on span "single_image" at bounding box center [263, 161] width 109 height 9
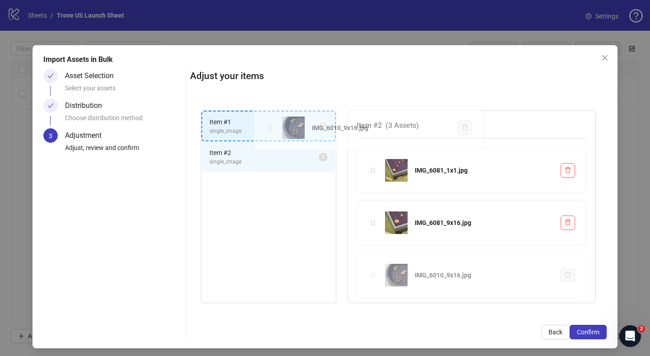
drag, startPoint x: 374, startPoint y: 277, endPoint x: 271, endPoint y: 130, distance: 179.5
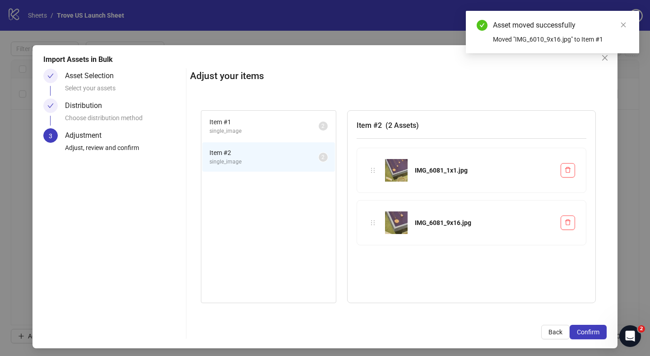
click at [229, 128] on span "single_image" at bounding box center [263, 131] width 109 height 9
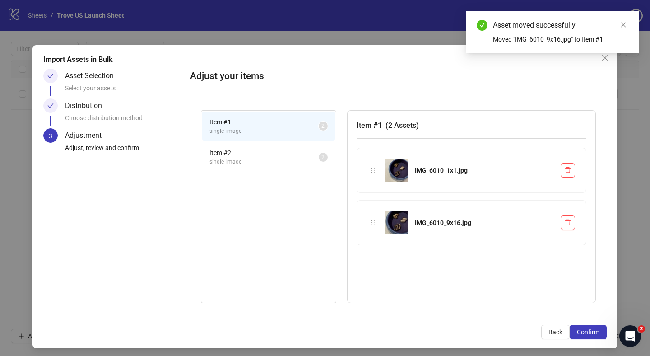
click at [252, 154] on span "Item # 2" at bounding box center [263, 153] width 109 height 10
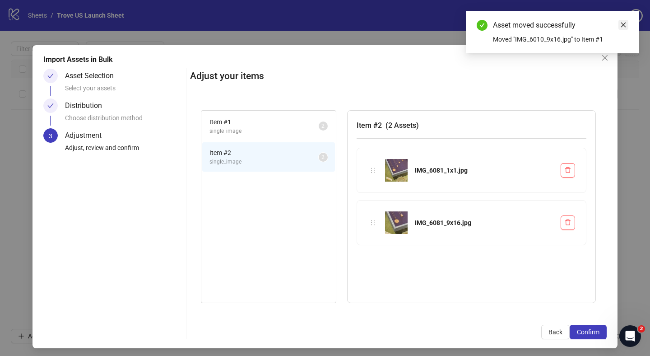
click at [621, 28] on link "Close" at bounding box center [623, 25] width 10 height 10
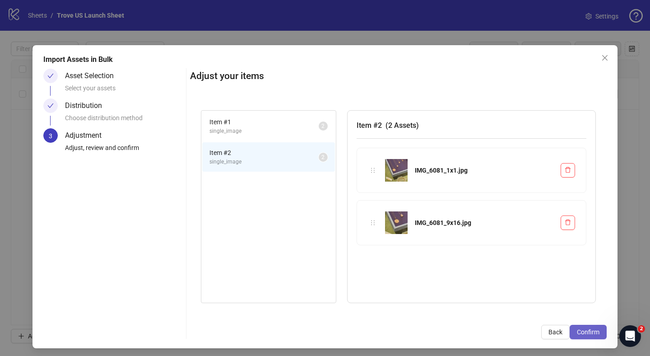
click at [591, 332] on span "Confirm" at bounding box center [588, 331] width 23 height 7
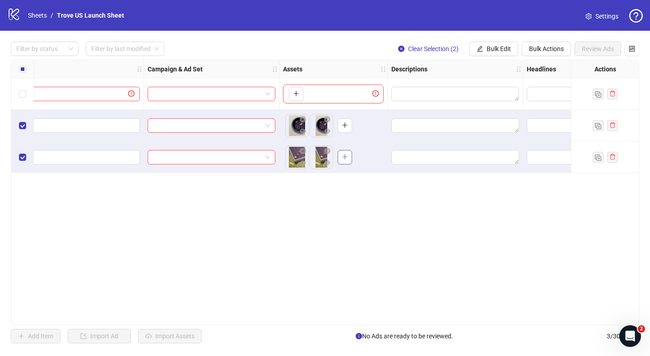
scroll to position [0, 165]
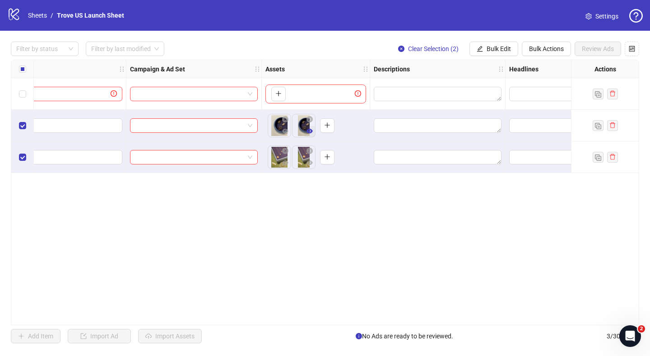
click at [310, 131] on icon "eye" at bounding box center [309, 131] width 6 height 6
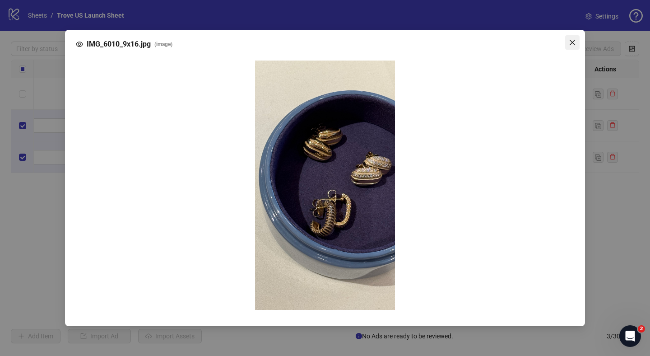
click at [572, 50] on button "Close" at bounding box center [572, 42] width 14 height 14
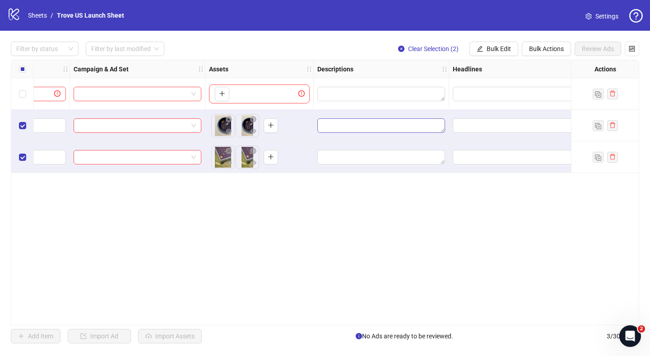
scroll to position [0, 225]
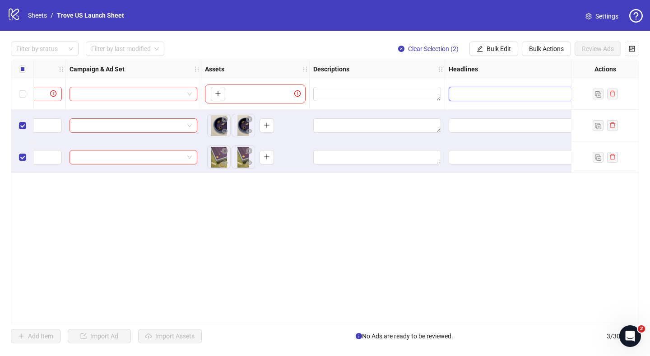
click at [478, 94] on input "Edit values" at bounding box center [511, 94] width 115 height 10
click at [358, 240] on div "Ad Format Ad Name Campaign & Ad Set Assets Descriptions Headlines Primary Texts…" at bounding box center [325, 192] width 628 height 265
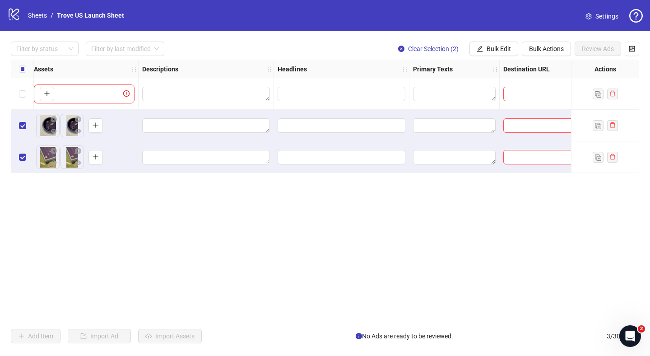
scroll to position [0, 404]
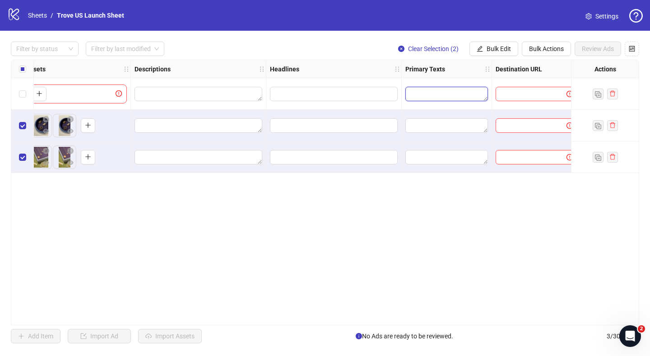
click at [439, 96] on textarea "Edit values" at bounding box center [446, 94] width 83 height 14
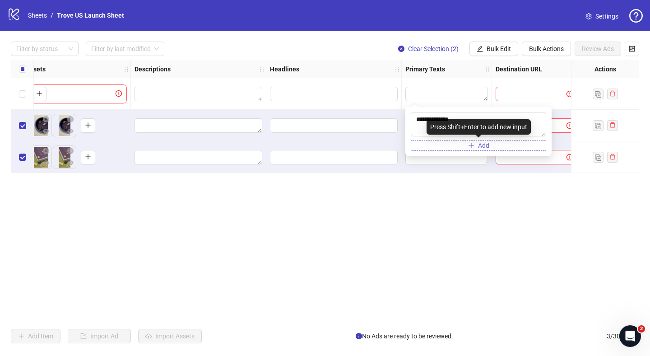
type textarea "**********"
click at [453, 146] on button "Add" at bounding box center [478, 145] width 135 height 11
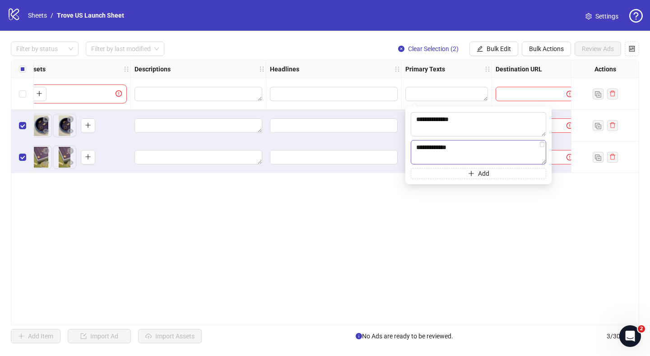
type textarea "**********"
click at [474, 213] on div "Ad Format Ad Name Campaign & Ad Set Assets Descriptions Headlines Primary Texts…" at bounding box center [325, 192] width 628 height 265
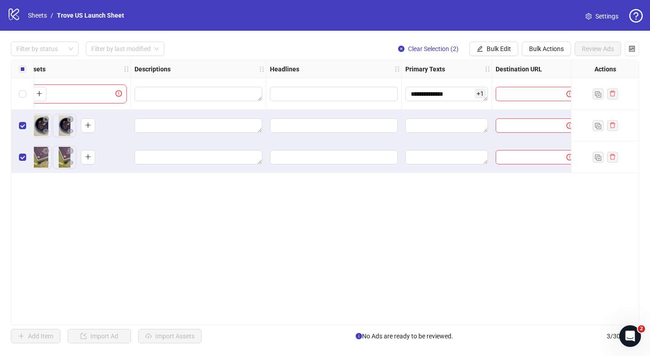
click at [481, 95] on span "+ 1" at bounding box center [480, 93] width 11 height 10
click at [445, 235] on div "**********" at bounding box center [325, 192] width 628 height 265
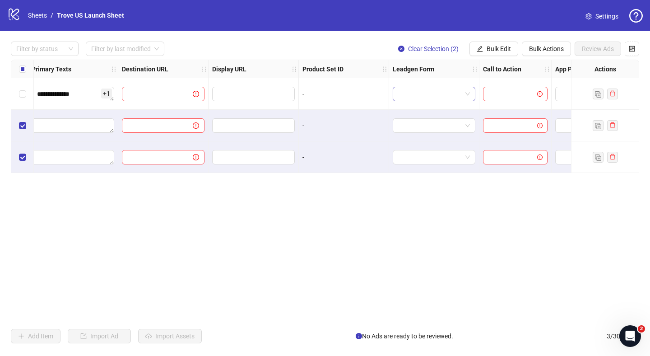
scroll to position [0, 848]
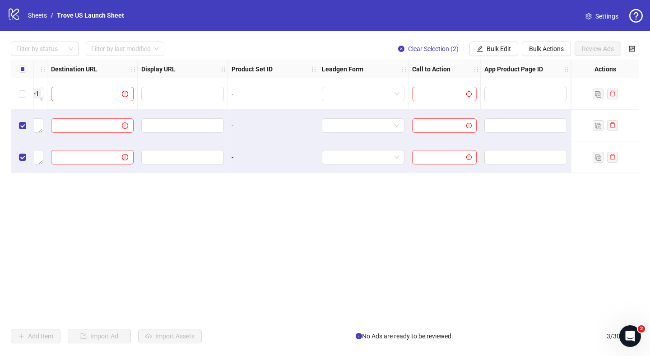
click at [449, 94] on input "search" at bounding box center [440, 94] width 46 height 14
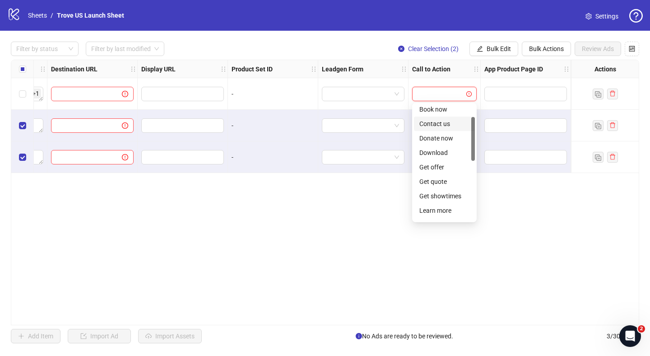
scroll to position [32, 0]
click at [442, 153] on div "Download" at bounding box center [444, 152] width 50 height 10
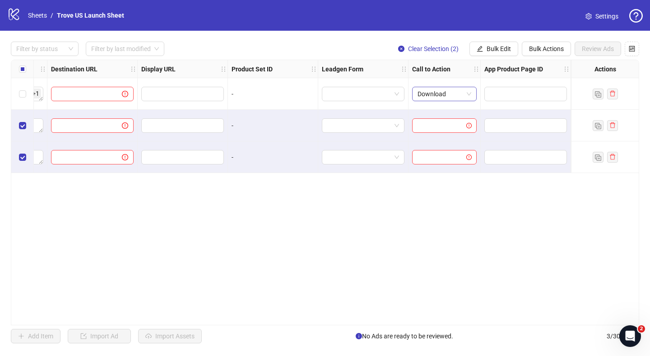
click at [458, 97] on span "Download" at bounding box center [444, 94] width 54 height 14
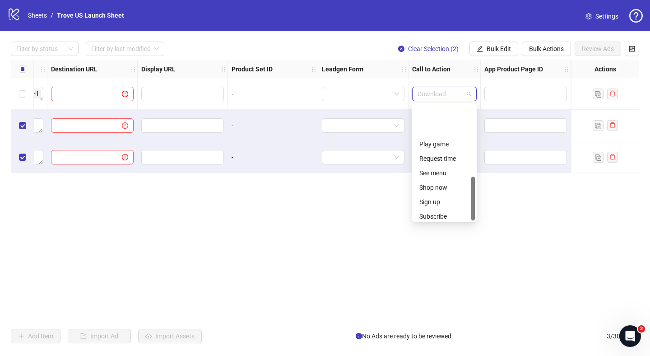
scroll to position [188, 0]
click at [443, 140] on div "Shop now" at bounding box center [444, 141] width 50 height 10
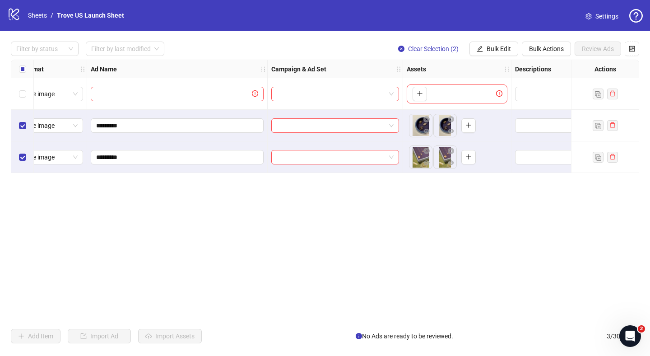
scroll to position [0, 0]
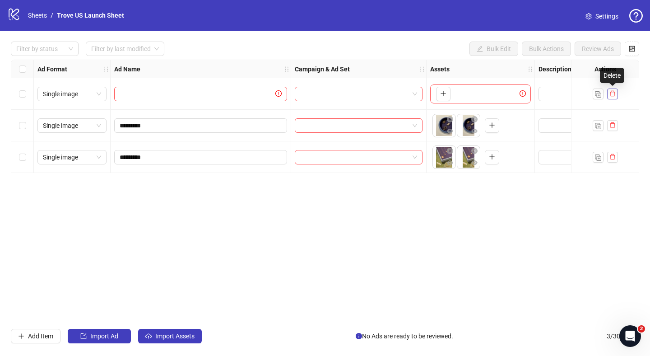
click at [612, 96] on icon "delete" at bounding box center [612, 93] width 6 height 6
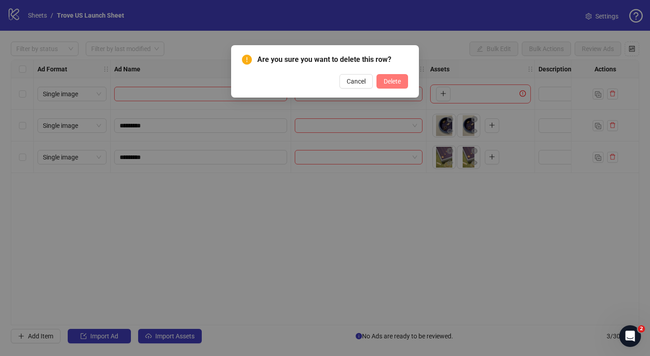
click at [389, 79] on span "Delete" at bounding box center [391, 81] width 17 height 7
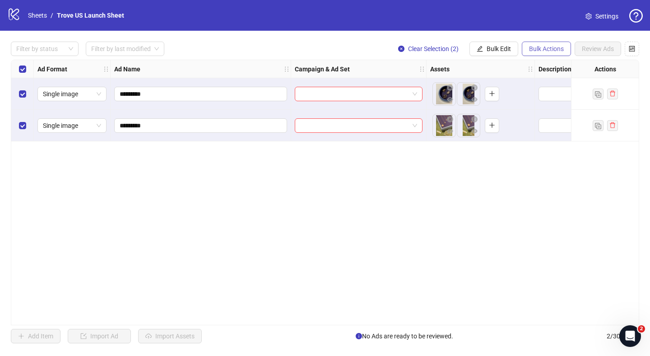
click at [545, 51] on span "Bulk Actions" at bounding box center [546, 48] width 35 height 7
click at [500, 50] on span "Bulk Edit" at bounding box center [498, 48] width 24 height 7
click at [414, 185] on div "Ad Format Ad Name Campaign & Ad Set Assets Descriptions Headlines Primary Texts…" at bounding box center [325, 192] width 628 height 265
click at [410, 91] on span at bounding box center [358, 94] width 117 height 14
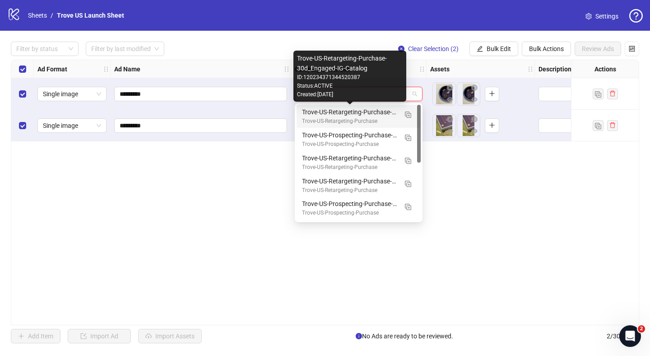
click at [353, 110] on div "Trove-US-Retargeting-Purchase-30d_Engaged-IG-Catalog" at bounding box center [349, 112] width 95 height 10
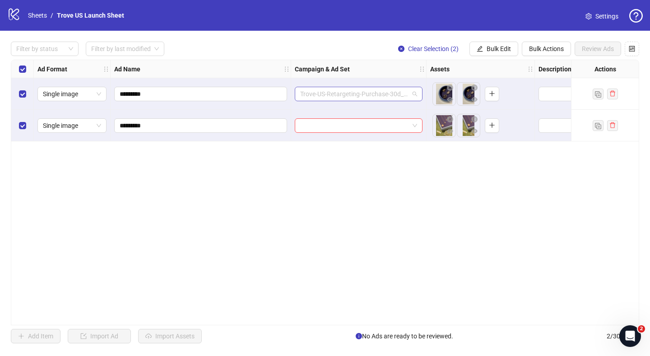
click at [368, 91] on span "Trove-US-Retargeting-Purchase-30d_Engaged-IG-Catalog" at bounding box center [358, 94] width 117 height 14
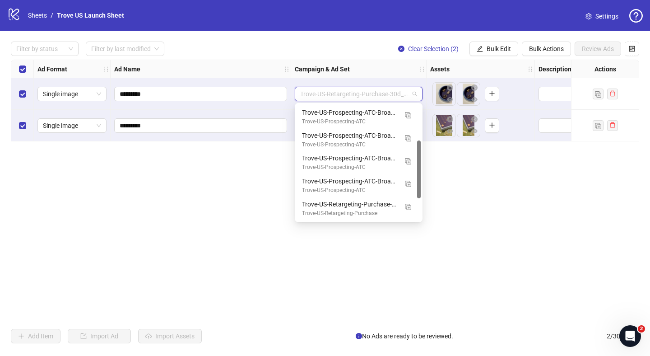
scroll to position [115, 0]
click at [411, 116] on button "button" at bounding box center [408, 114] width 14 height 14
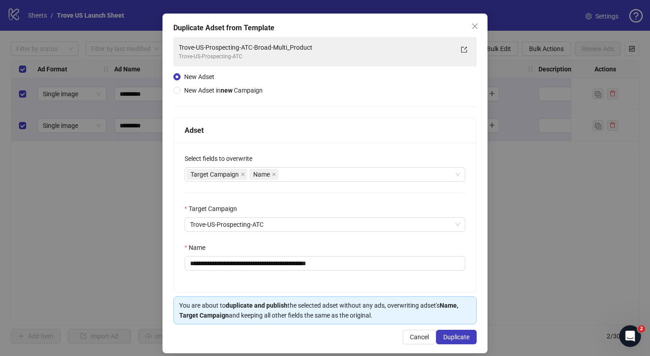
scroll to position [40, 0]
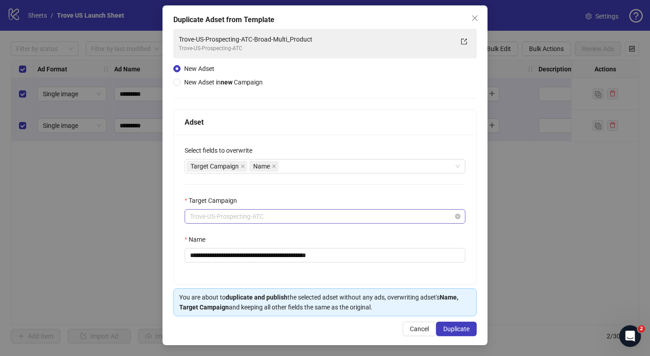
click at [283, 215] on span "Trove-US-Prospecting-ATC" at bounding box center [325, 216] width 270 height 14
click at [314, 195] on div "Target Campaign" at bounding box center [325, 202] width 281 height 14
click at [353, 256] on input "**********" at bounding box center [325, 255] width 281 height 14
type input "**********"
click at [369, 191] on div "**********" at bounding box center [325, 208] width 302 height 149
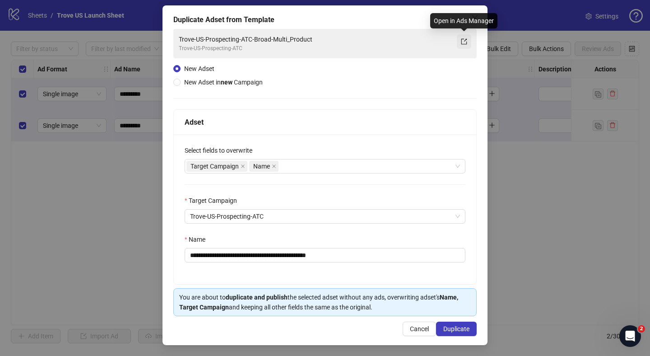
click at [467, 45] on button "button" at bounding box center [464, 41] width 14 height 14
click at [223, 84] on strong "new" at bounding box center [227, 82] width 12 height 7
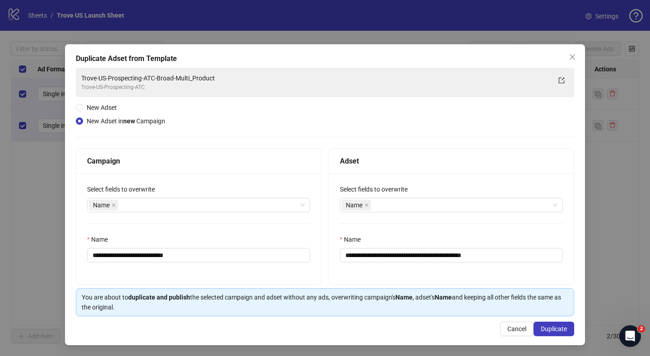
scroll to position [1, 0]
click at [519, 328] on span "Cancel" at bounding box center [516, 328] width 19 height 7
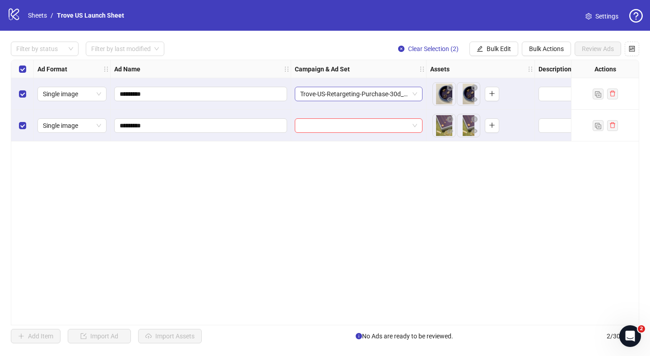
click at [413, 94] on span "Trove-US-Retargeting-Purchase-30d_Engaged-IG-Catalog" at bounding box center [358, 94] width 117 height 14
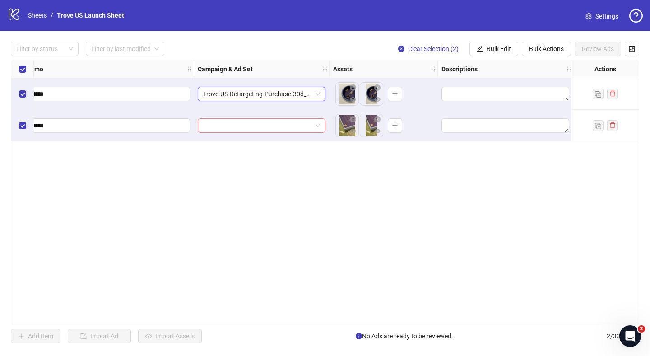
scroll to position [0, 0]
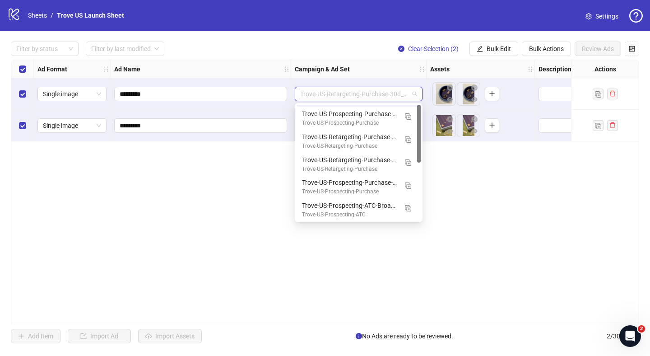
click at [414, 92] on span "Trove-US-Retargeting-Purchase-30d_Engaged-IG-Catalog" at bounding box center [358, 94] width 117 height 14
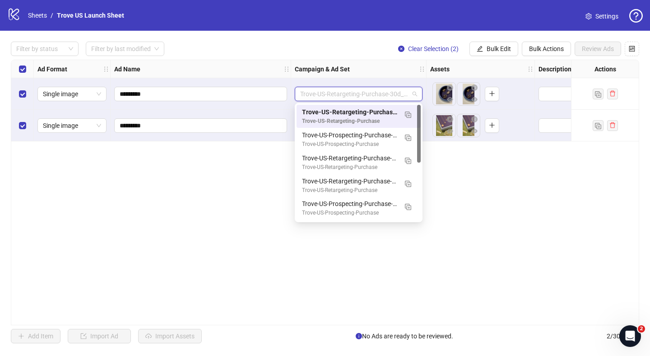
click at [387, 90] on span "Trove-US-Retargeting-Purchase-30d_Engaged-IG-Catalog" at bounding box center [358, 94] width 117 height 14
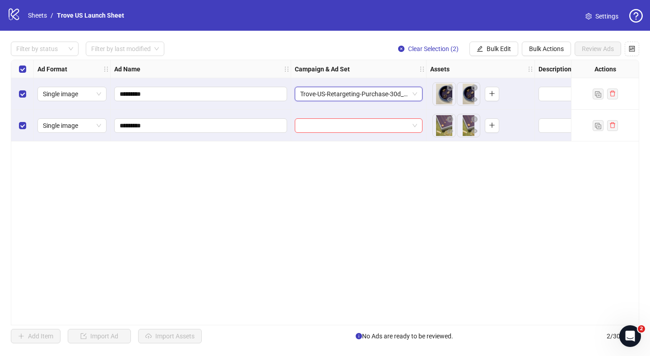
click at [387, 90] on span "Trove-US-Retargeting-Purchase-30d_Engaged-IG-Catalog" at bounding box center [358, 94] width 117 height 14
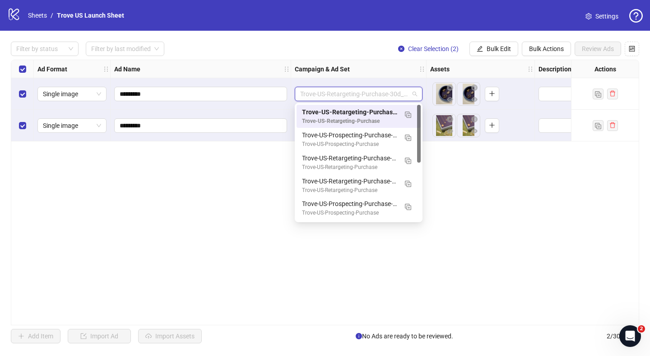
click at [387, 90] on span "Trove-US-Retargeting-Purchase-30d_Engaged-IG-Catalog" at bounding box center [358, 94] width 117 height 14
type input "*"
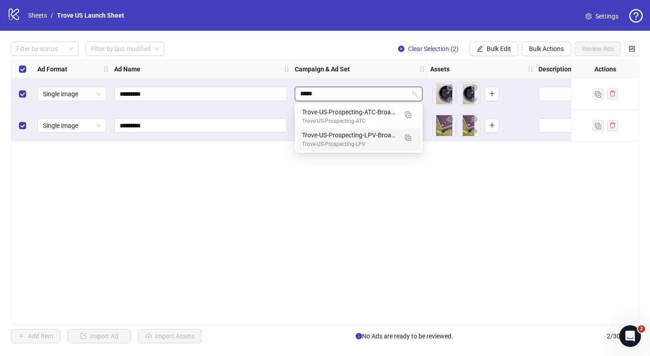
click at [382, 92] on input "*****" at bounding box center [354, 94] width 109 height 14
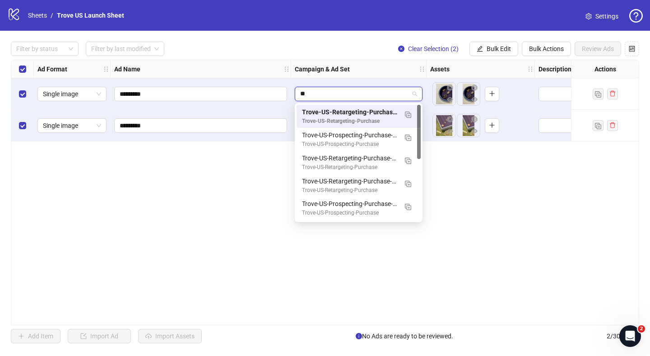
type input "***"
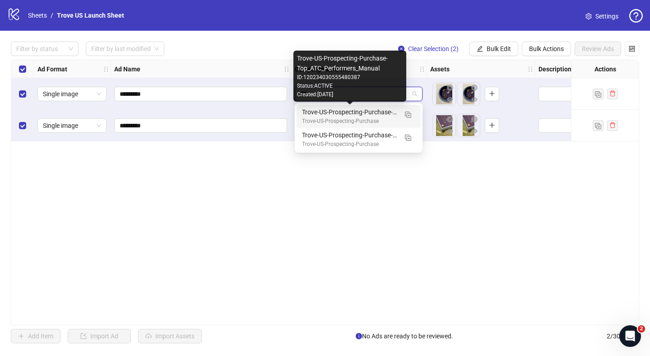
click at [372, 109] on div "Trove-US-Prospecting-Purchase-Top_ATC_Performers_Manual" at bounding box center [349, 112] width 95 height 10
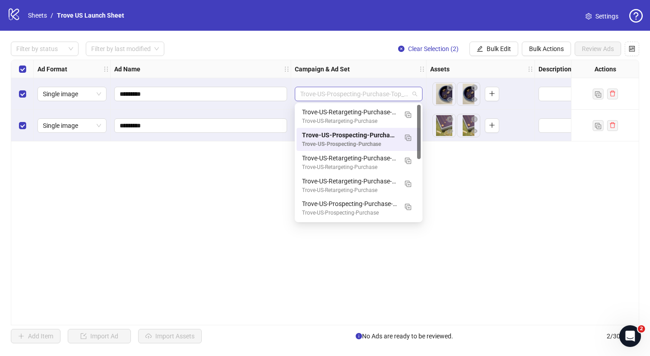
click at [409, 95] on span "Trove-US-Prospecting-Purchase-Top_ATC_Performers_Manual" at bounding box center [358, 94] width 117 height 14
click at [462, 170] on div "Ad Format Ad Name Campaign & Ad Set Assets Descriptions Headlines Primary Texts…" at bounding box center [325, 192] width 628 height 265
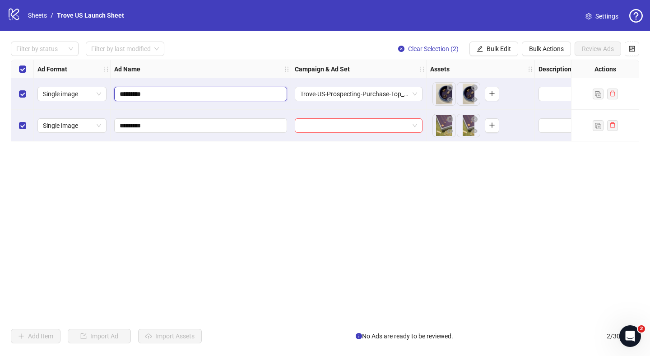
click at [182, 94] on input "*********" at bounding box center [200, 94] width 160 height 10
click at [182, 95] on input "*********" at bounding box center [200, 94] width 160 height 10
click at [89, 96] on span "Single image" at bounding box center [72, 94] width 58 height 14
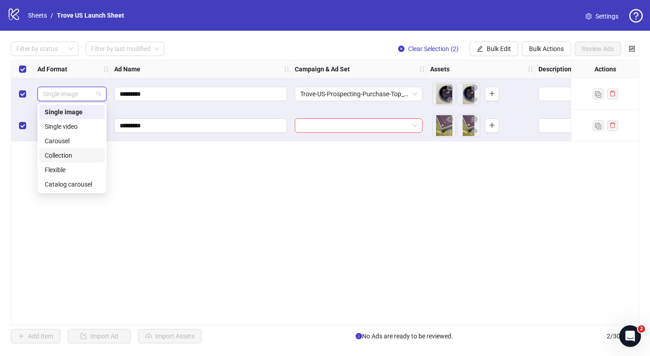
click at [139, 180] on div "Ad Format Ad Name Campaign & Ad Set Assets Descriptions Headlines Primary Texts…" at bounding box center [325, 192] width 628 height 265
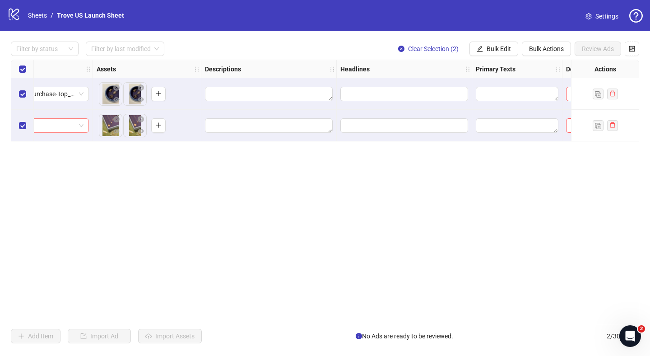
scroll to position [0, 359]
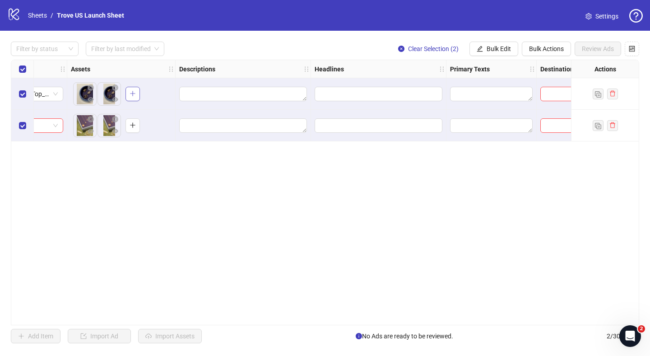
click at [131, 100] on button "button" at bounding box center [132, 94] width 14 height 14
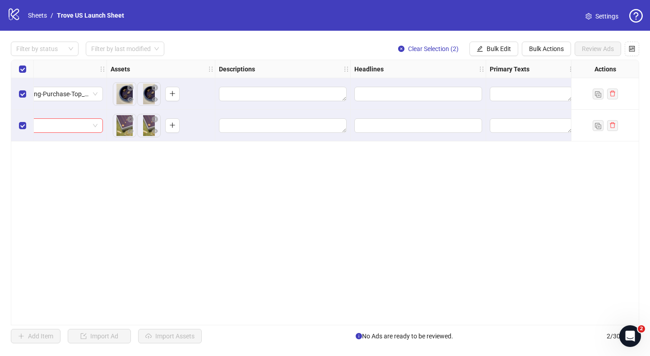
scroll to position [0, 97]
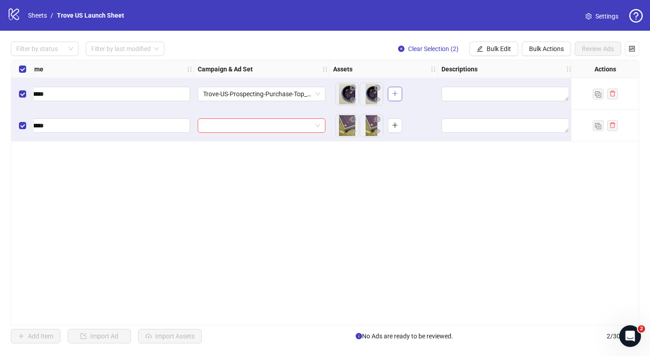
click at [394, 96] on icon "plus" at bounding box center [395, 93] width 6 height 6
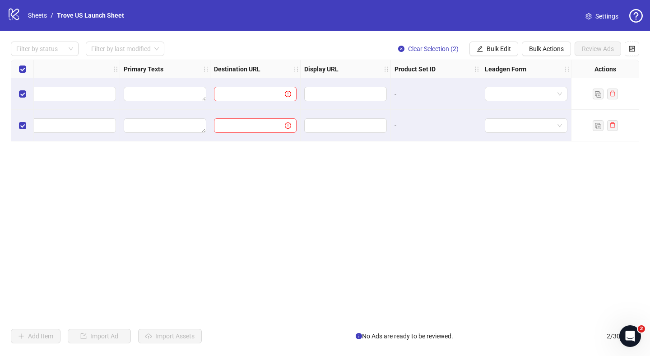
scroll to position [0, 653]
